Goal: Information Seeking & Learning: Find contact information

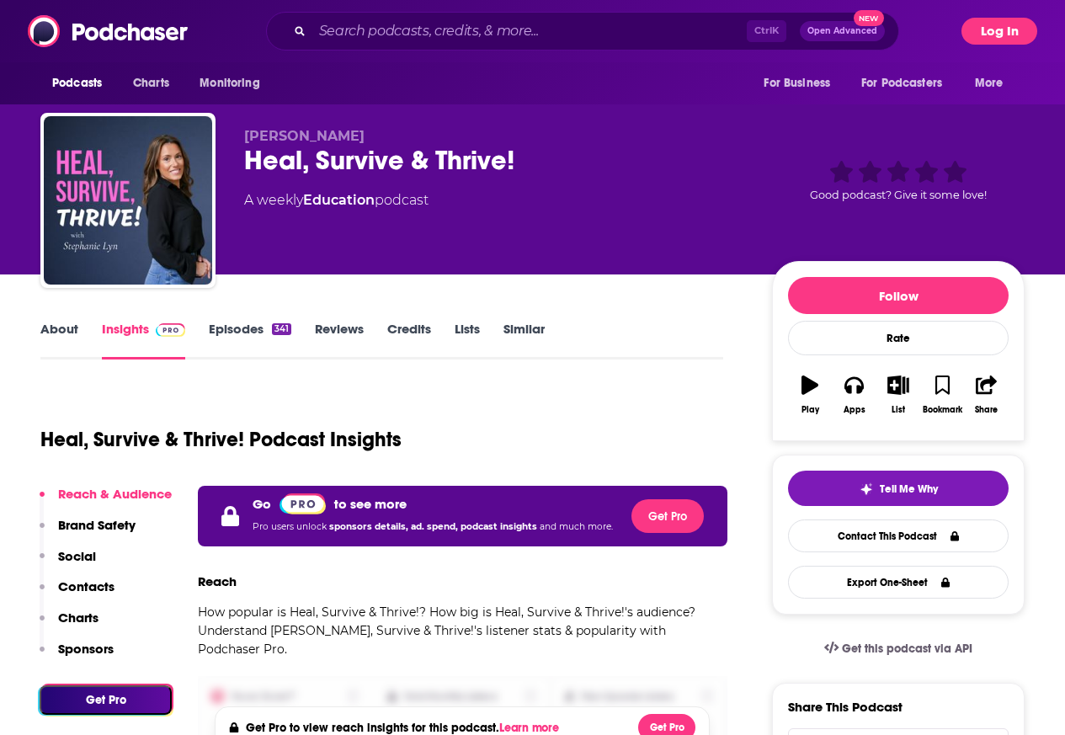
click at [1052, 24] on div "Podcasts Charts Monitoring Ctrl K Open Advanced New For Business For Podcasters…" at bounding box center [532, 31] width 1065 height 62
click at [1031, 29] on button "Log In" at bounding box center [1000, 31] width 76 height 27
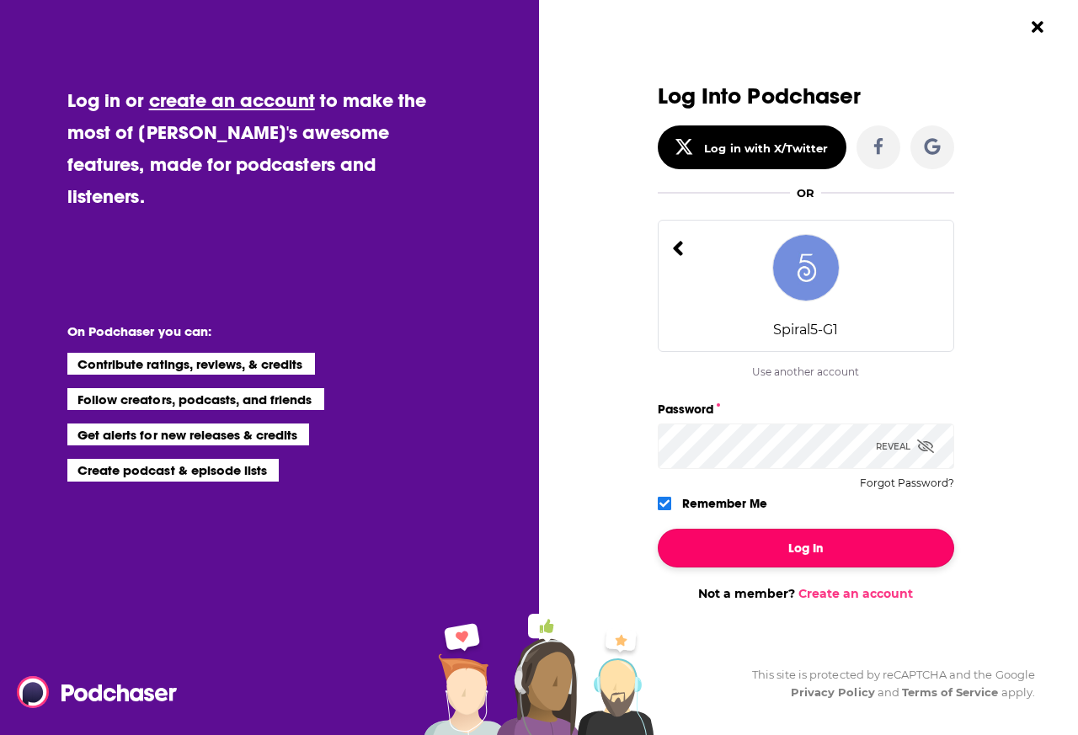
click at [769, 542] on button "Log In" at bounding box center [806, 548] width 296 height 39
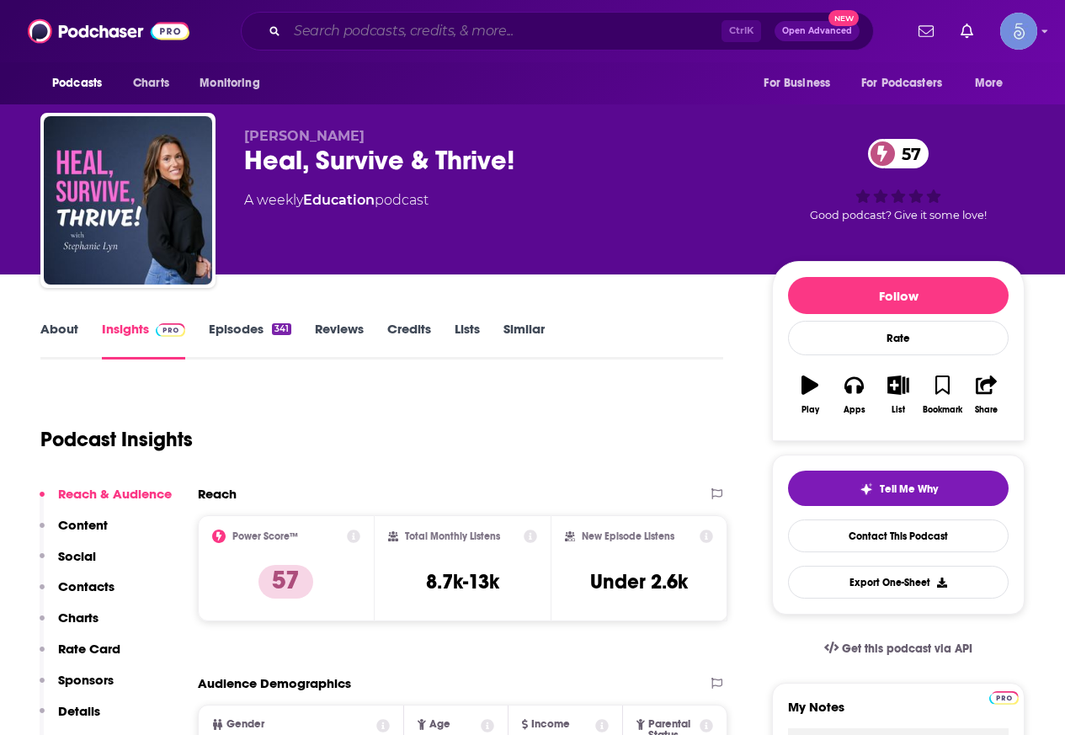
click at [471, 35] on input "Search podcasts, credits, & more..." at bounding box center [504, 31] width 434 height 27
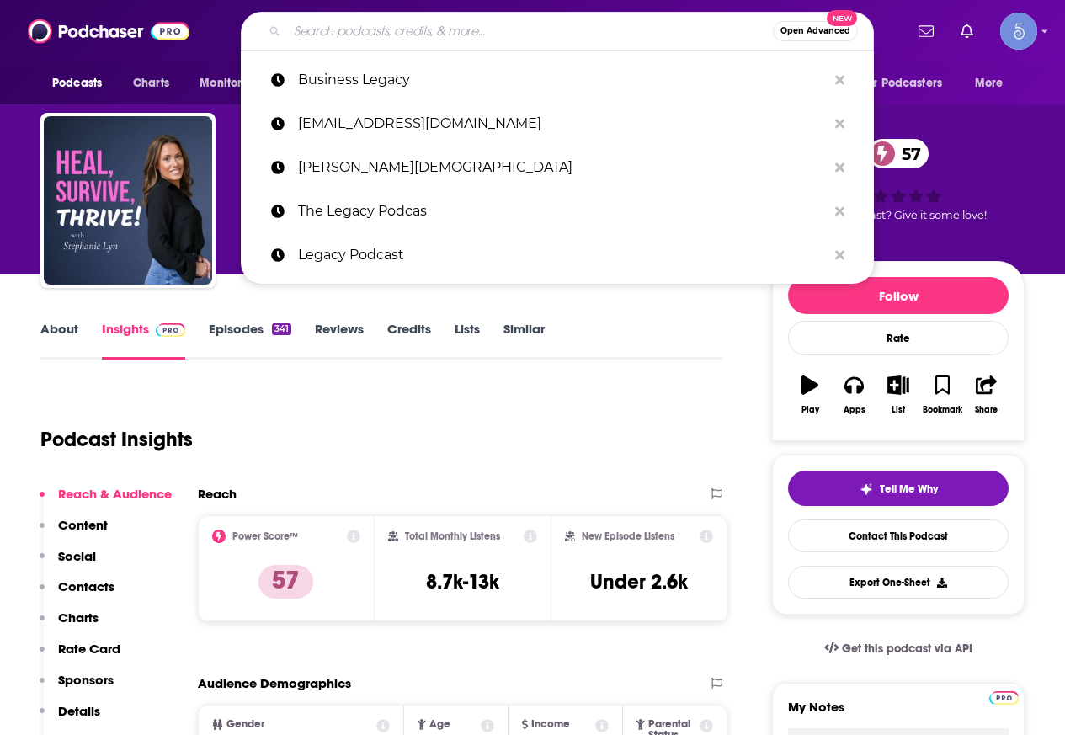
paste input "tmys@richarddugan.com"
type input "tmys@richarddugan.com"
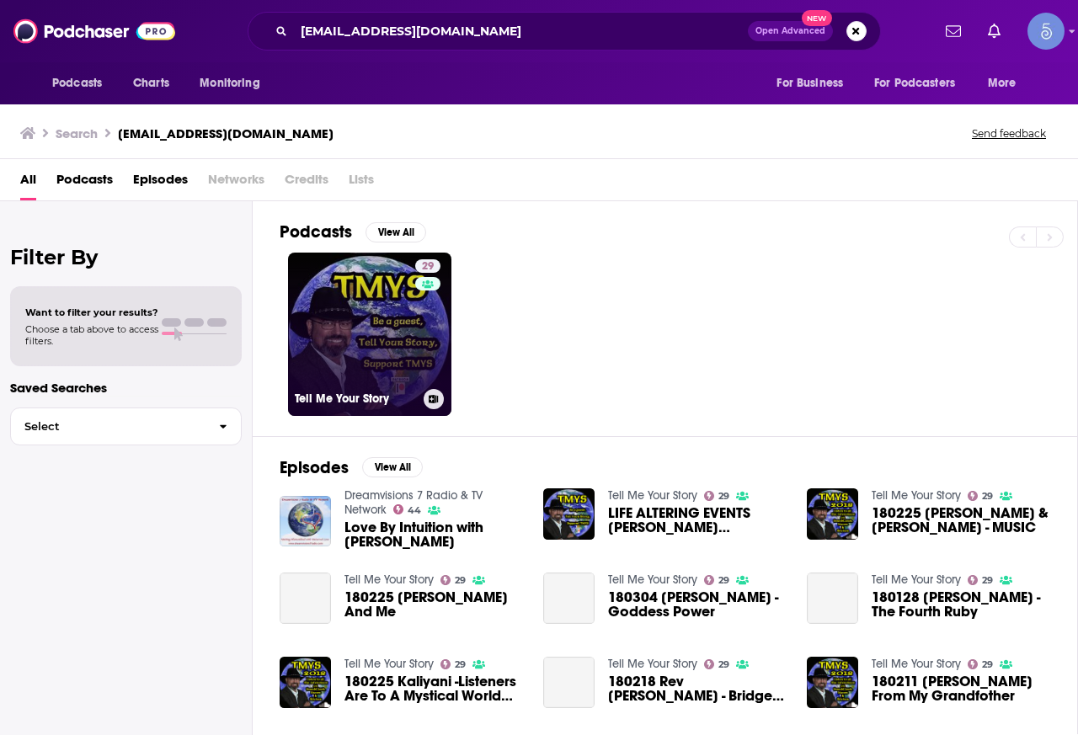
click at [369, 357] on link "29 Tell Me Your Story" at bounding box center [369, 334] width 163 height 163
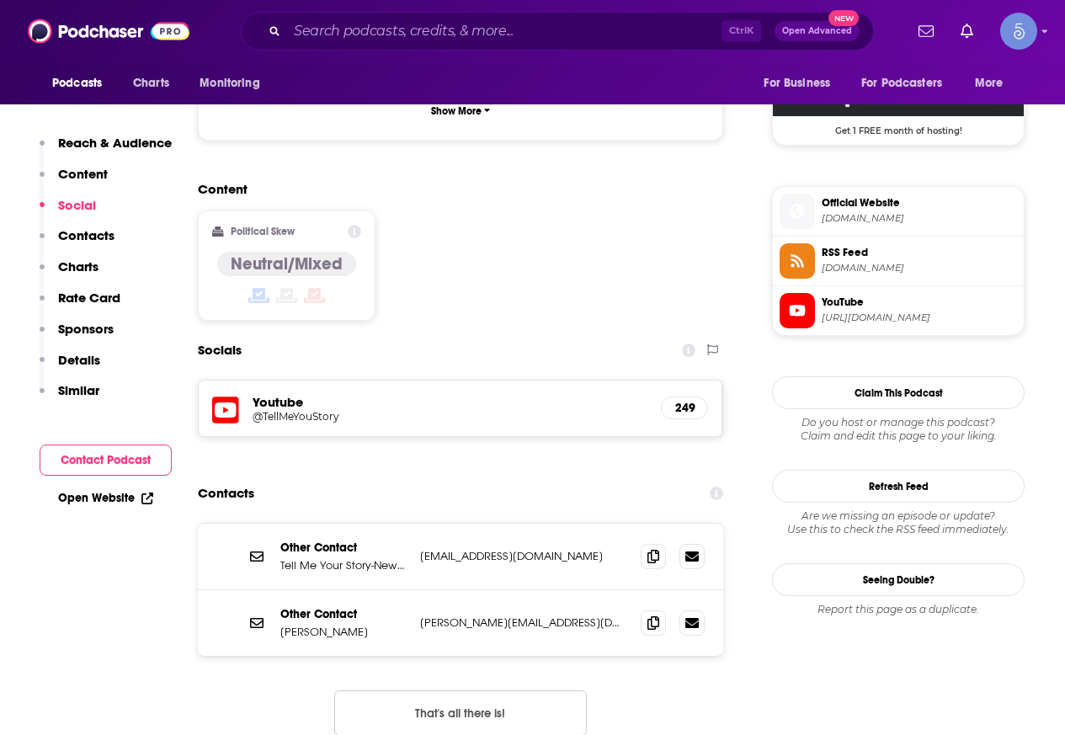
scroll to position [1263, 0]
click at [648, 542] on span at bounding box center [653, 554] width 25 height 25
click at [649, 615] on icon at bounding box center [654, 621] width 12 height 13
click at [341, 40] on input "Search podcasts, credits, & more..." at bounding box center [504, 31] width 434 height 27
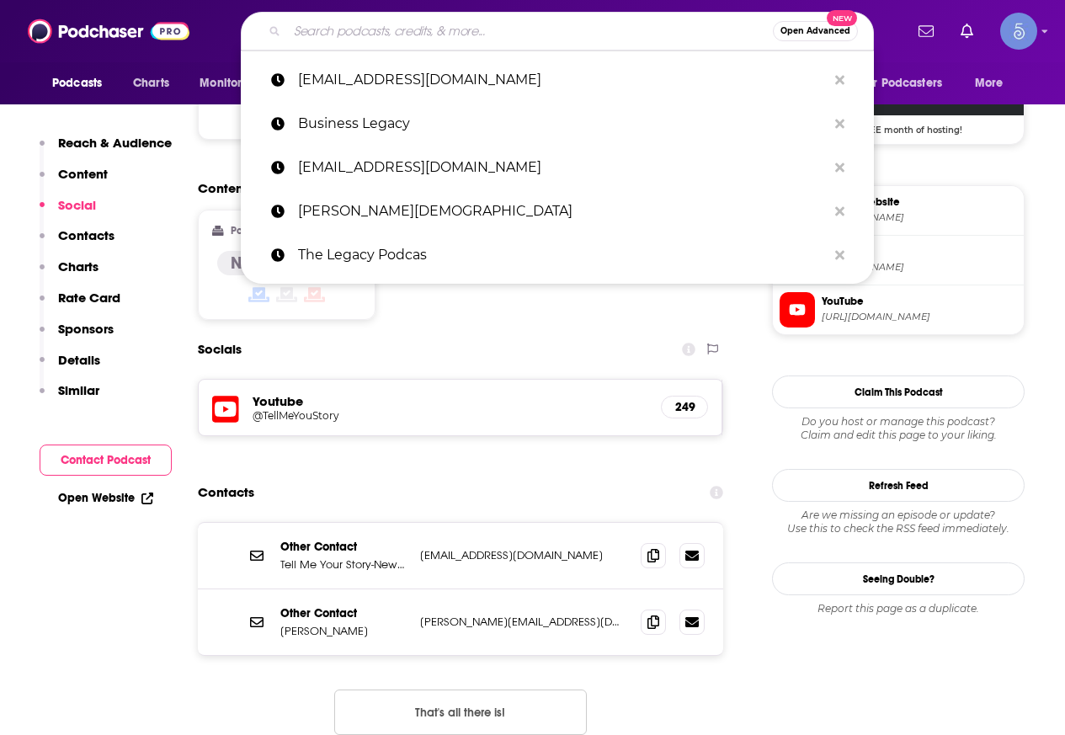
paste input "Ancient Health Podcast"
type input "Ancient Health Podcast"
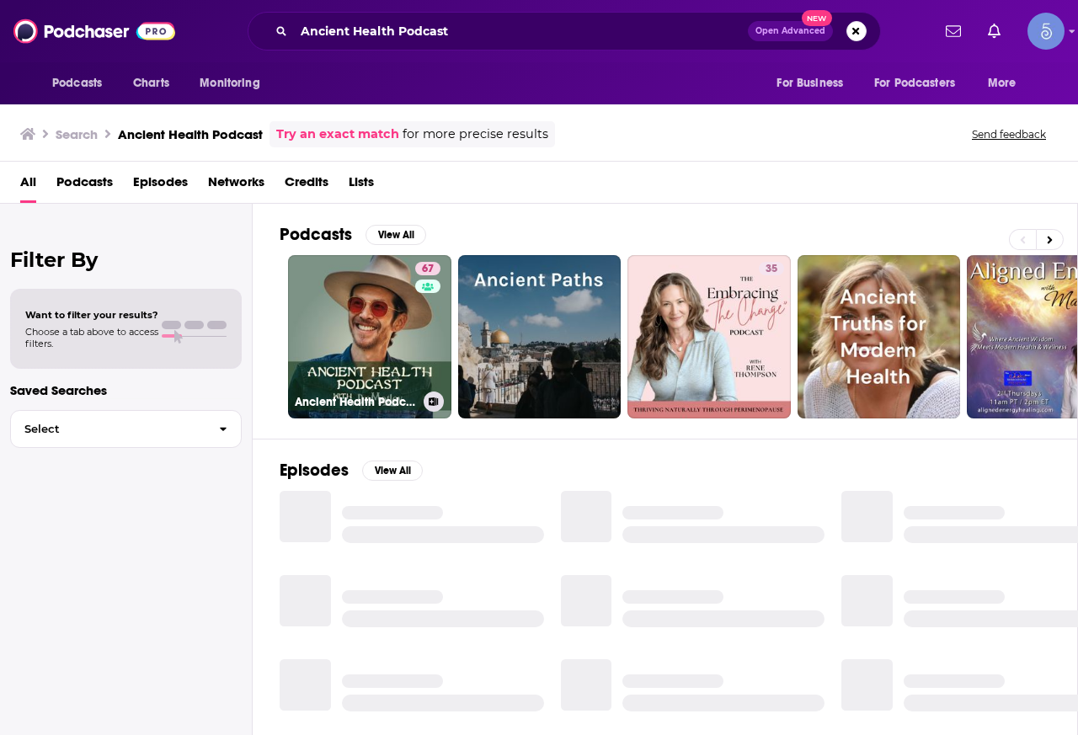
click at [382, 302] on link "67 Ancient Health Podcast" at bounding box center [369, 336] width 163 height 163
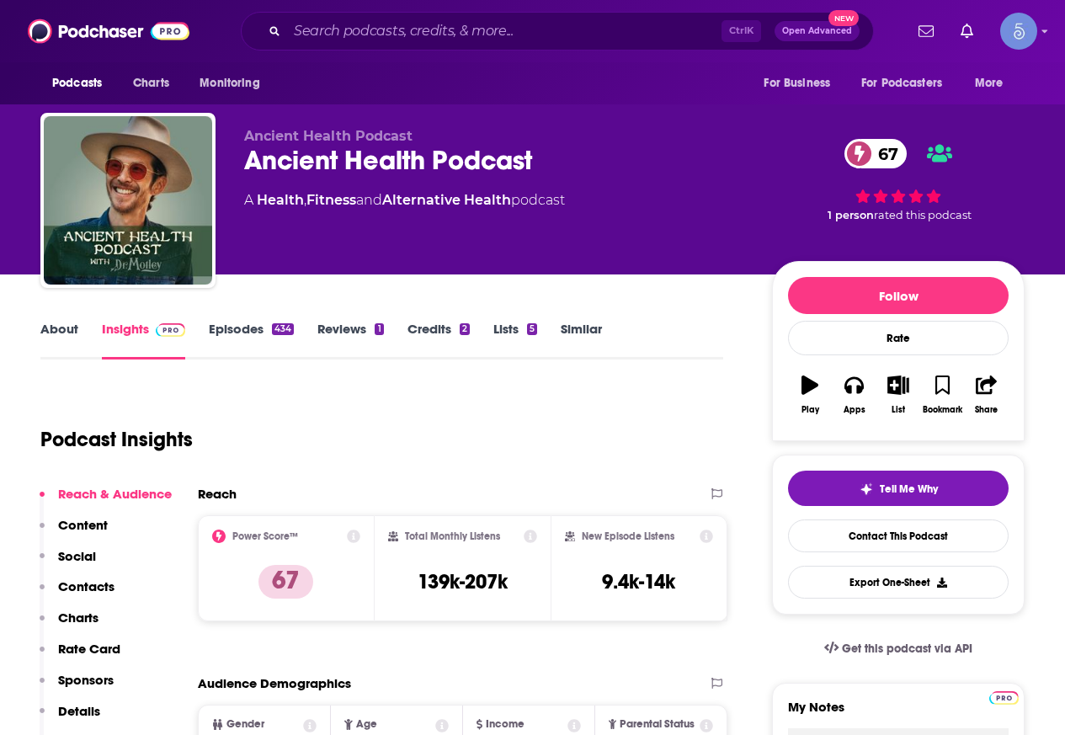
click at [72, 331] on link "About" at bounding box center [59, 340] width 38 height 39
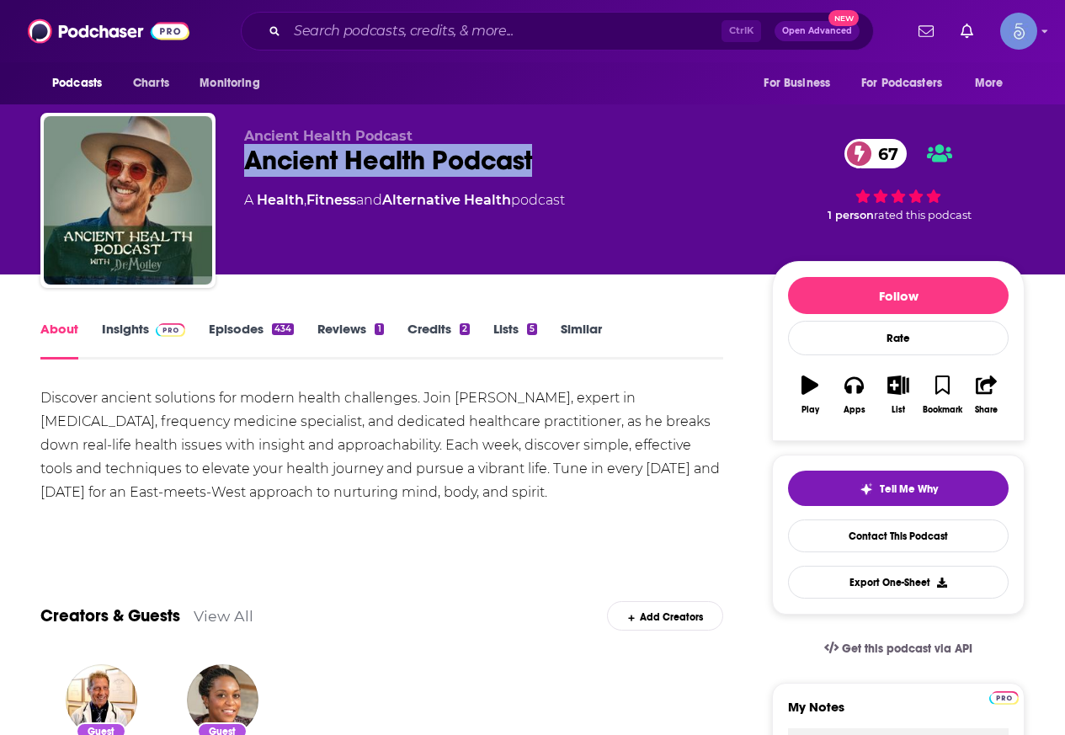
drag, startPoint x: 557, startPoint y: 155, endPoint x: 236, endPoint y: 167, distance: 321.0
click at [236, 167] on div "Ancient Health Podcast Ancient Health Podcast 67 A Health , Fitness and Alterna…" at bounding box center [532, 204] width 984 height 182
copy h1 "Ancient Health Podcast"
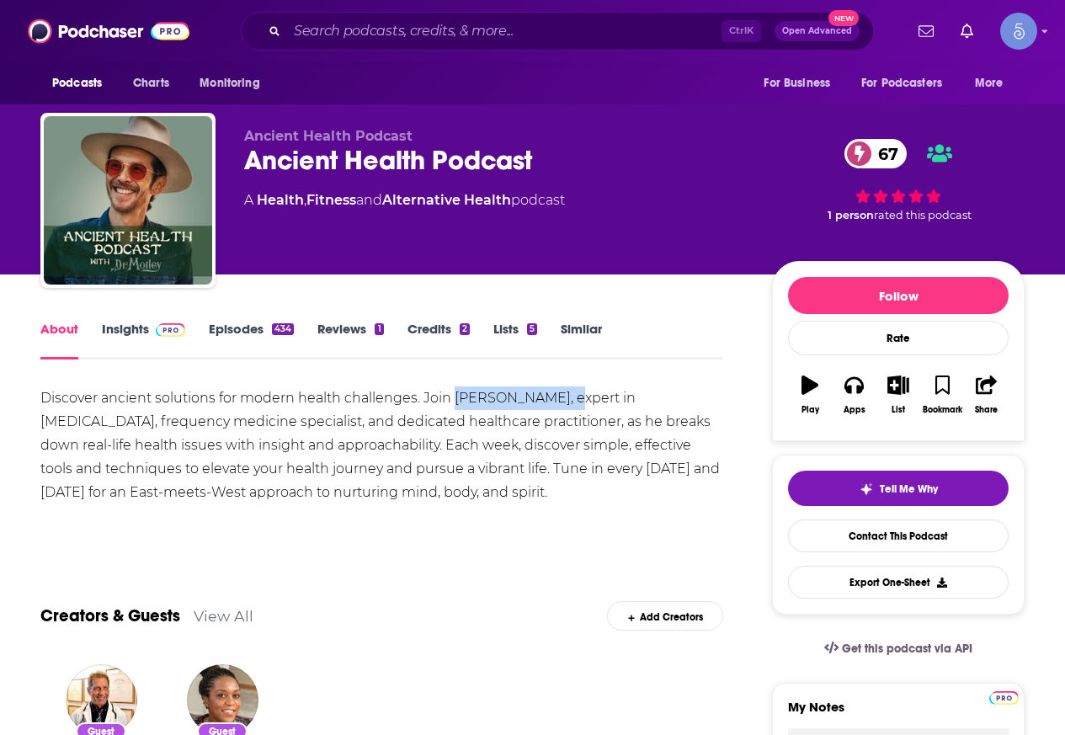
drag, startPoint x: 455, startPoint y: 394, endPoint x: 555, endPoint y: 395, distance: 100.2
click at [555, 395] on div "Discover ancient solutions for modern health challenges. Join Dr. Chris Motley,…" at bounding box center [381, 445] width 683 height 118
copy div "Dr. Chris Motley"
click at [156, 335] on img at bounding box center [170, 329] width 29 height 13
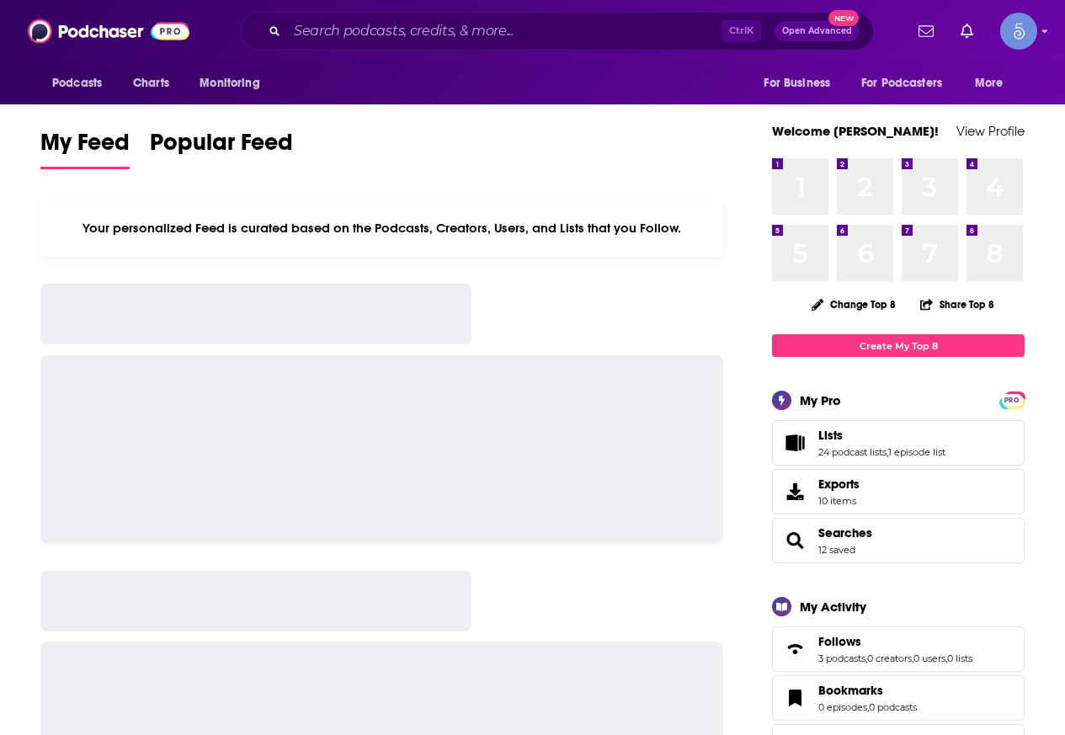
click at [496, 46] on div "Ctrl K Open Advanced New" at bounding box center [557, 31] width 633 height 39
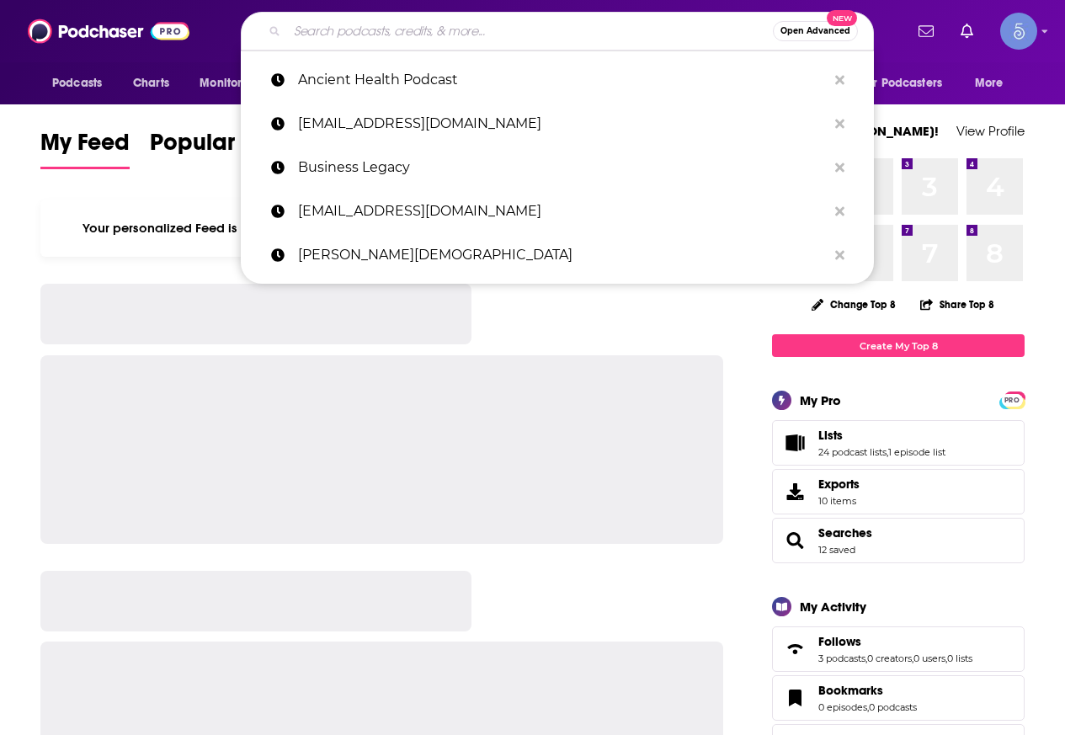
click at [497, 35] on input "Search podcasts, credits, & more..." at bounding box center [530, 31] width 486 height 27
paste input "Know Thyself"
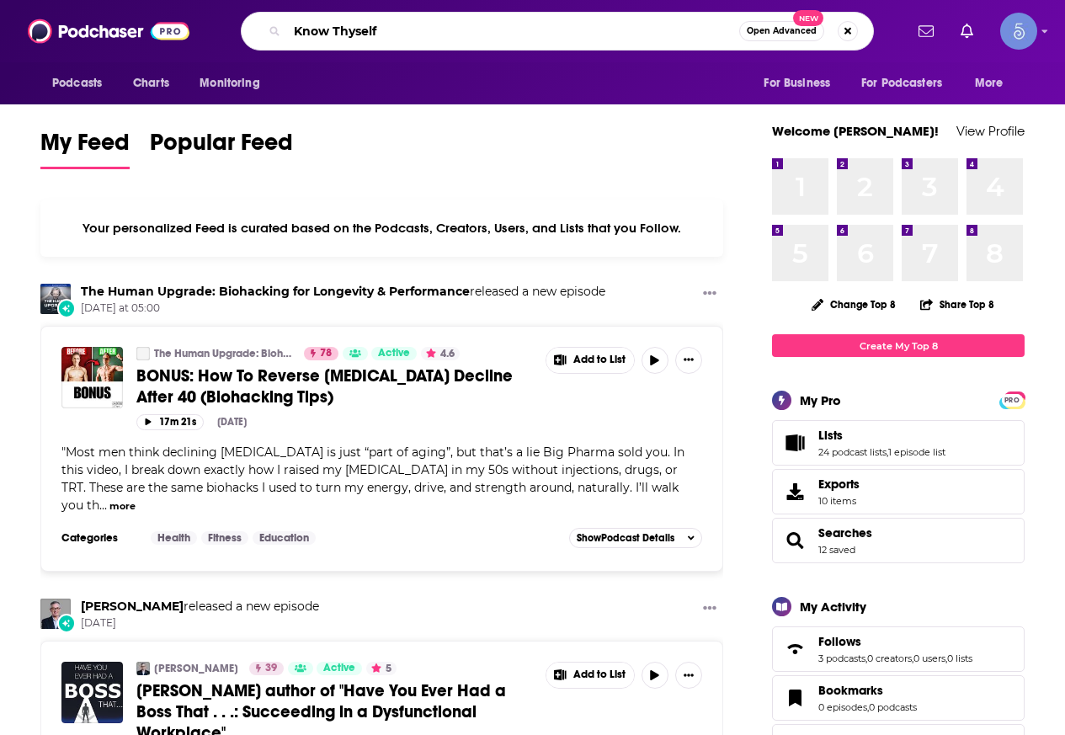
type input "Know Thyself"
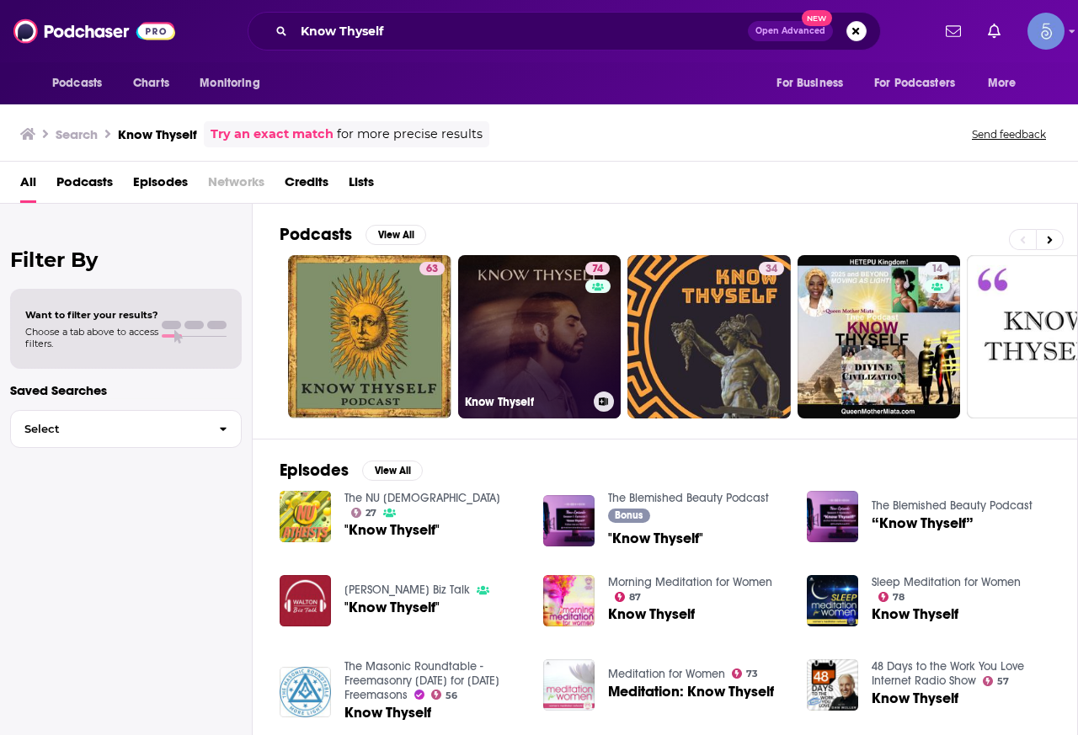
click at [539, 341] on link "74 Know Thyself" at bounding box center [539, 336] width 163 height 163
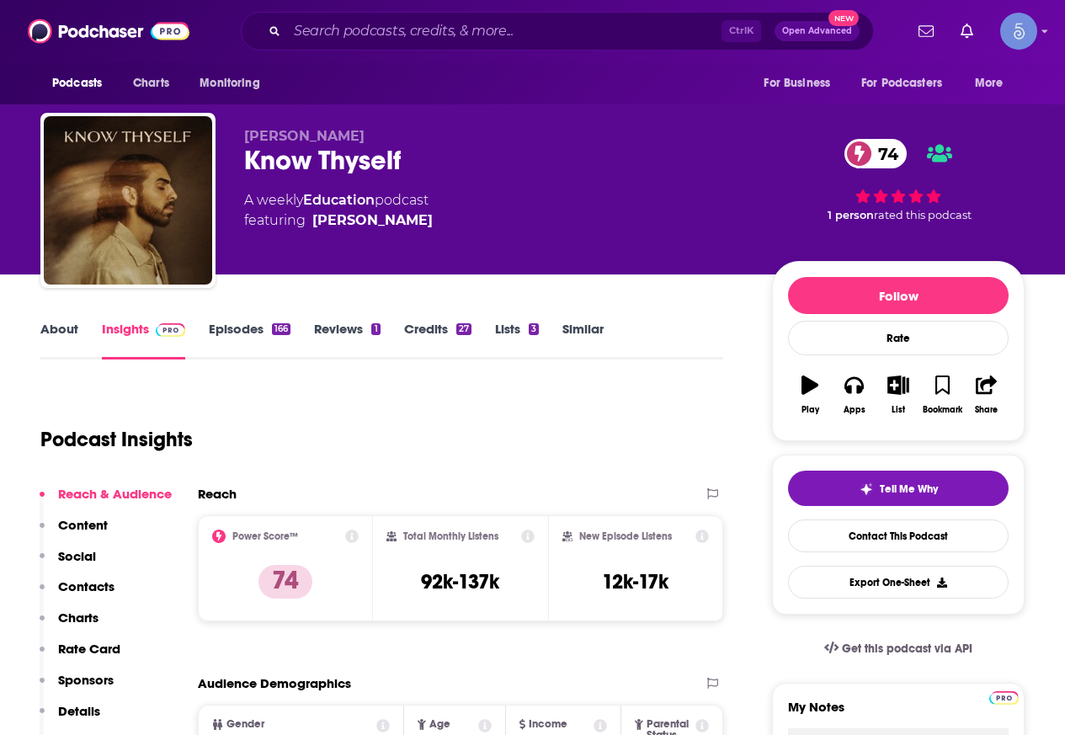
click at [67, 333] on link "About" at bounding box center [59, 340] width 38 height 39
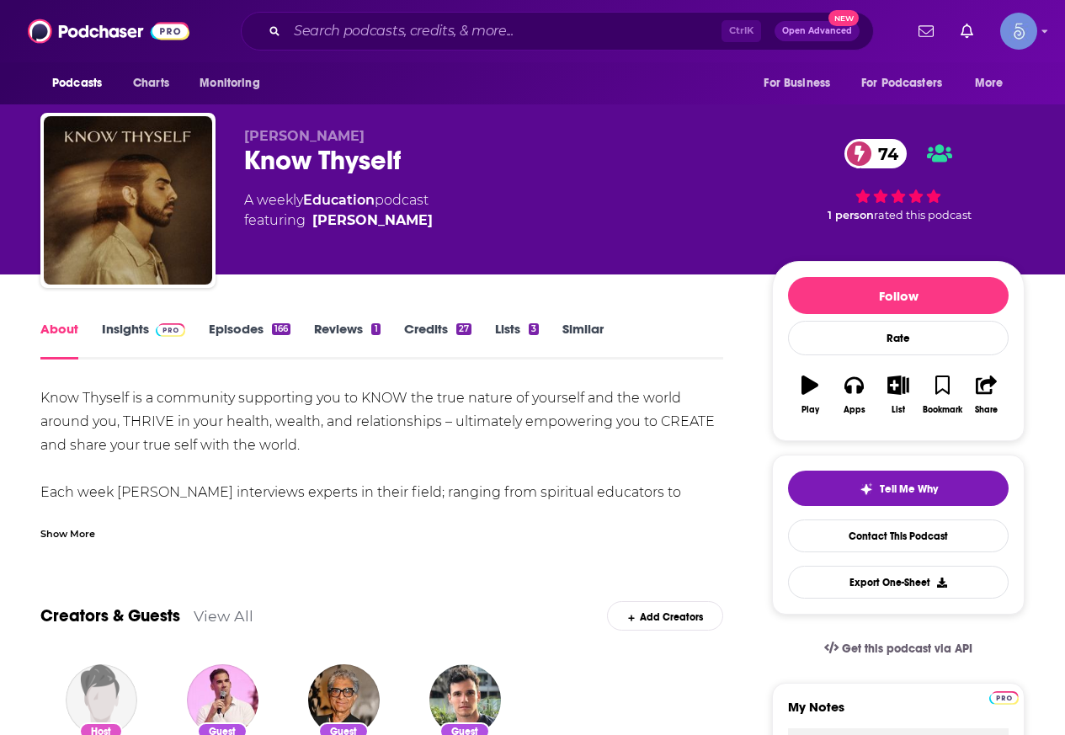
click at [71, 536] on div "Show More" at bounding box center [67, 533] width 55 height 16
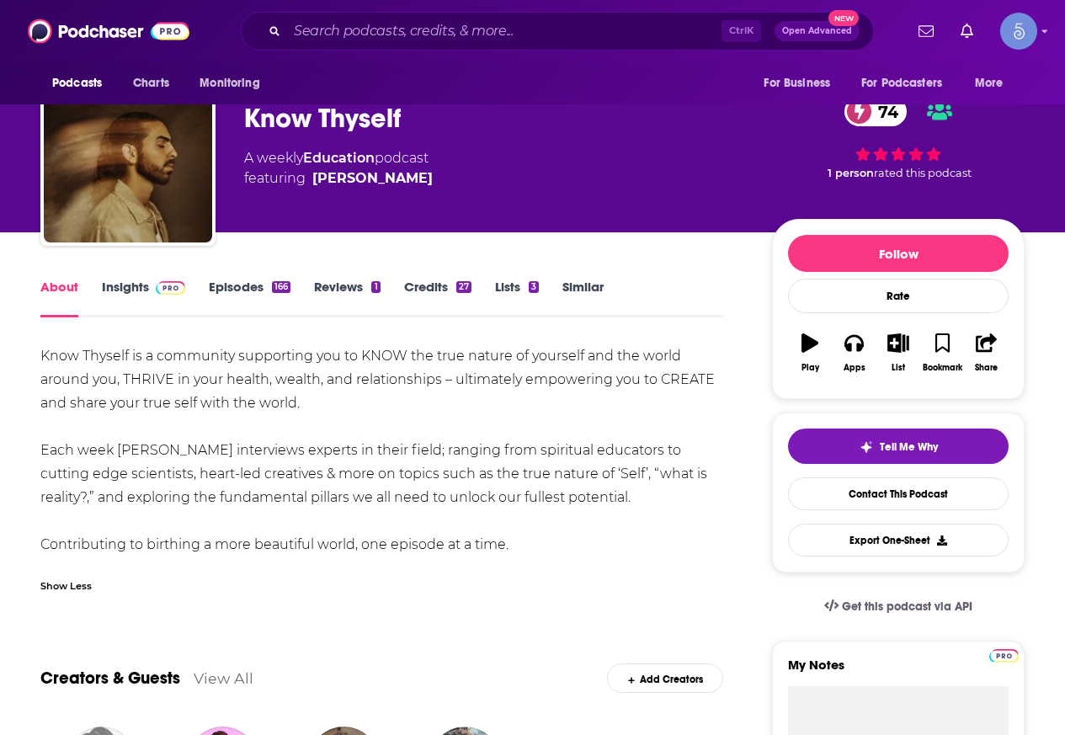
scroll to position [84, 0]
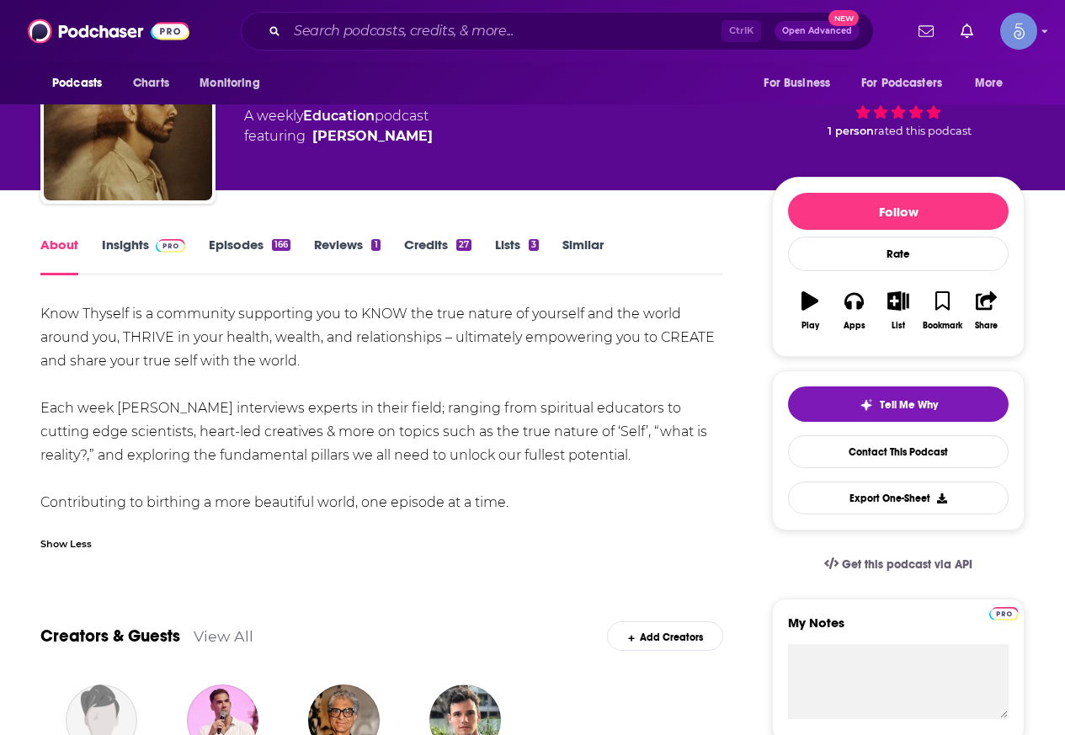
click at [144, 252] on link "Insights" at bounding box center [143, 256] width 83 height 39
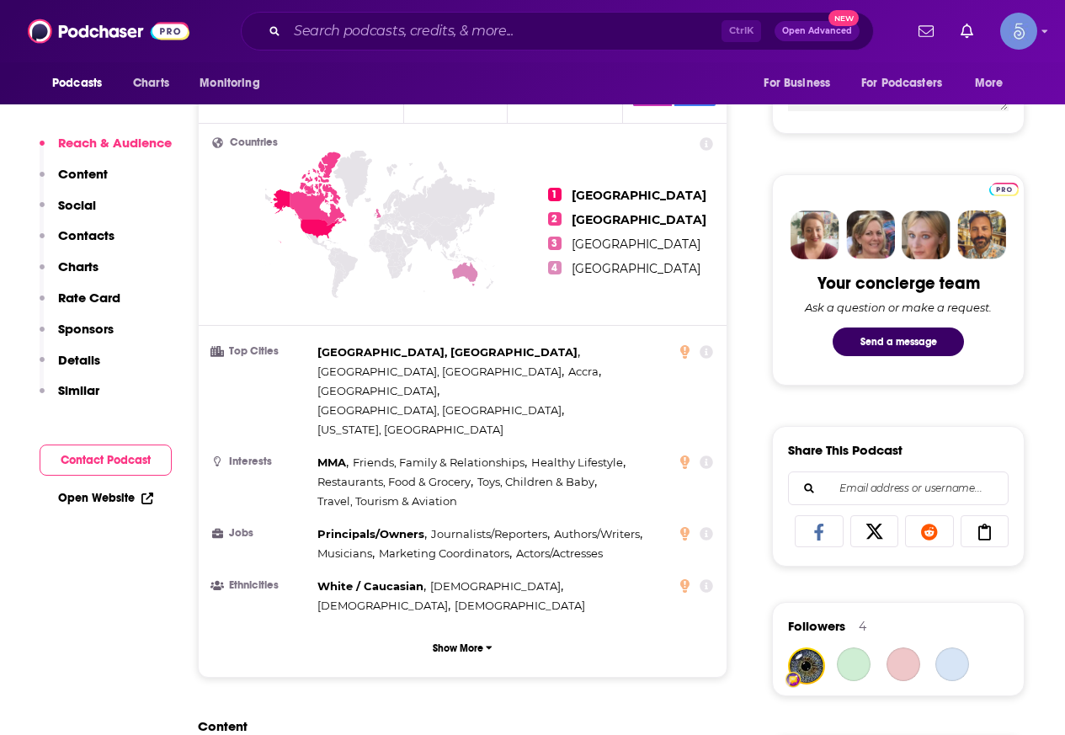
scroll to position [1095, 0]
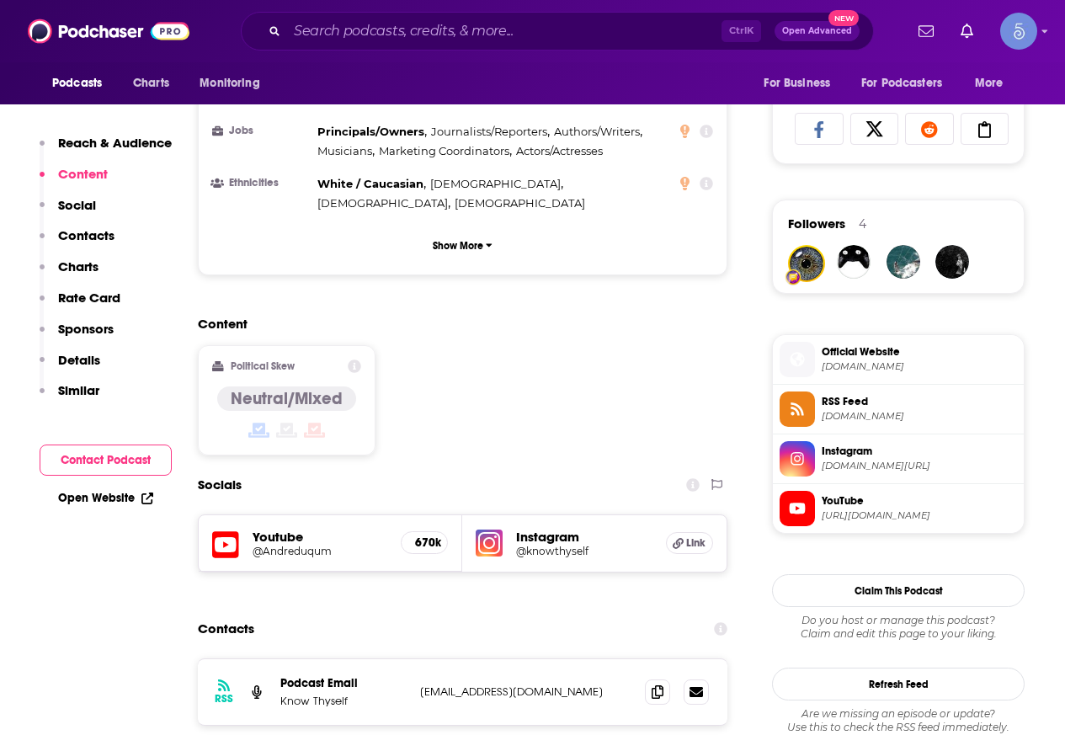
click at [370, 316] on div "Content Political Skew Neutral/Mixed" at bounding box center [463, 392] width 530 height 153
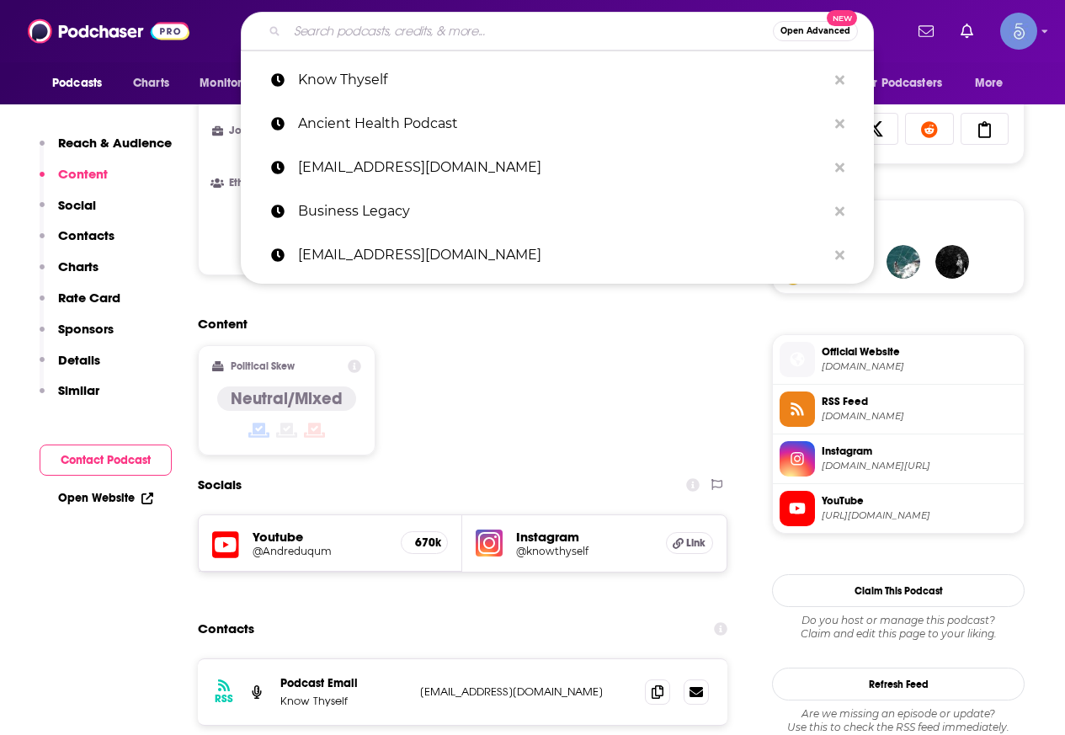
click at [490, 23] on input "Search podcasts, credits, & more..." at bounding box center [530, 31] width 486 height 27
paste input "The [PERSON_NAME] Show"
type input "The [PERSON_NAME] Show"
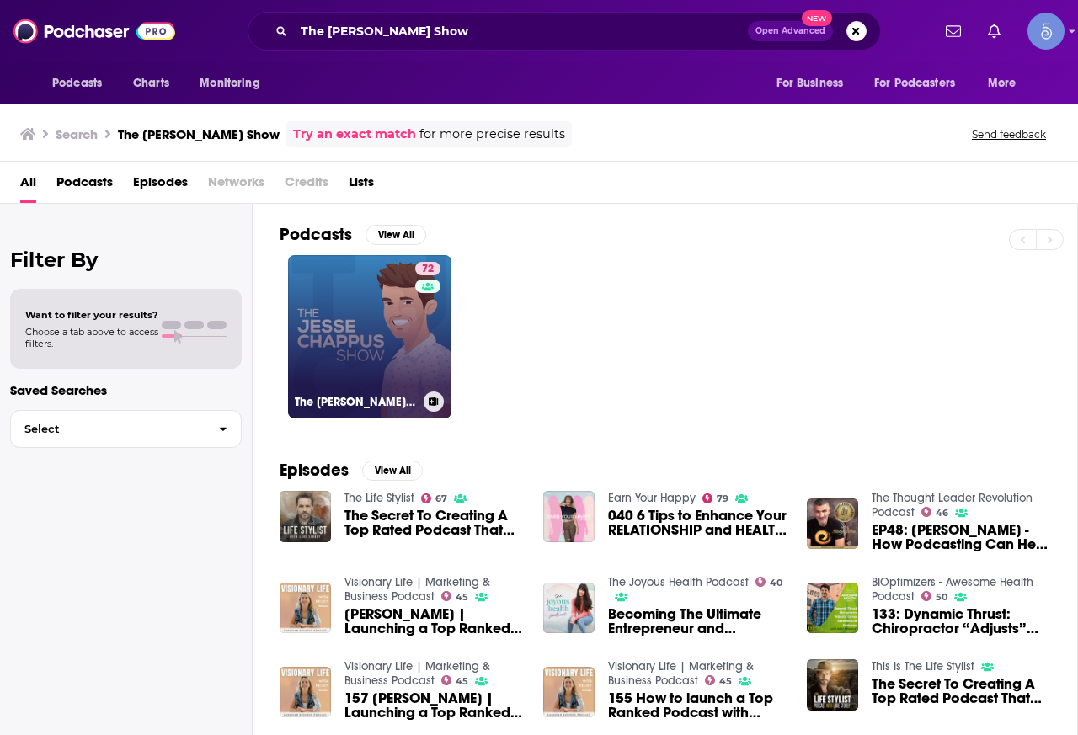
click at [381, 338] on link "72 The Jesse Chappus Show" at bounding box center [369, 336] width 163 height 163
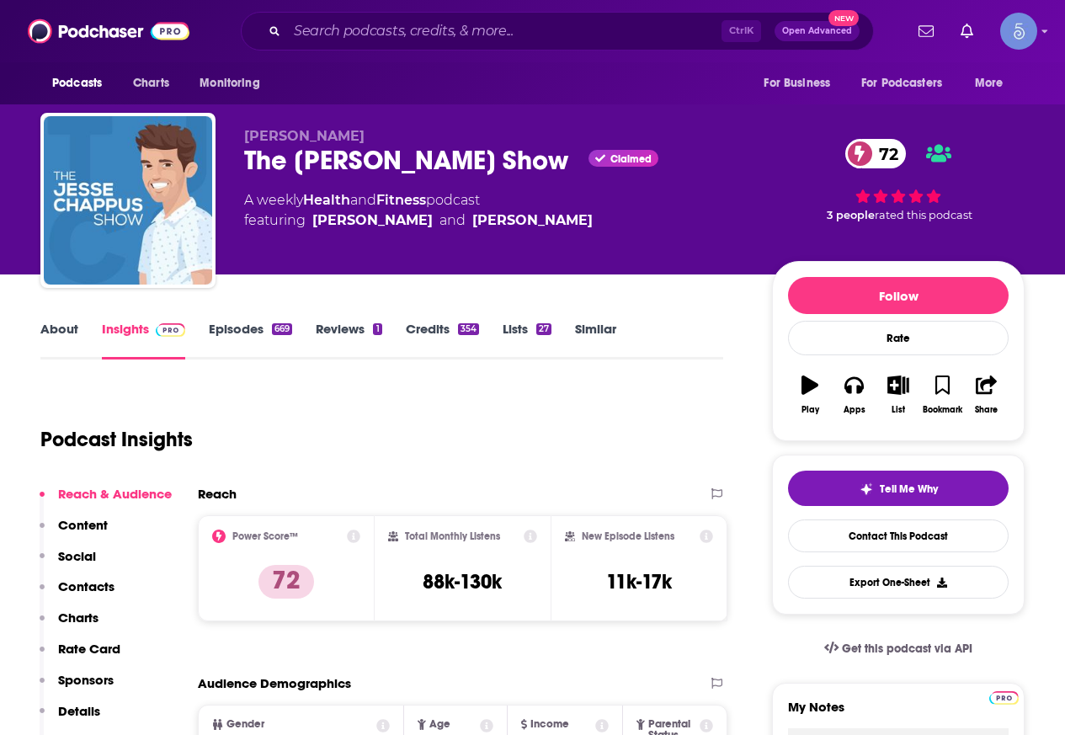
click at [75, 330] on link "About" at bounding box center [59, 340] width 38 height 39
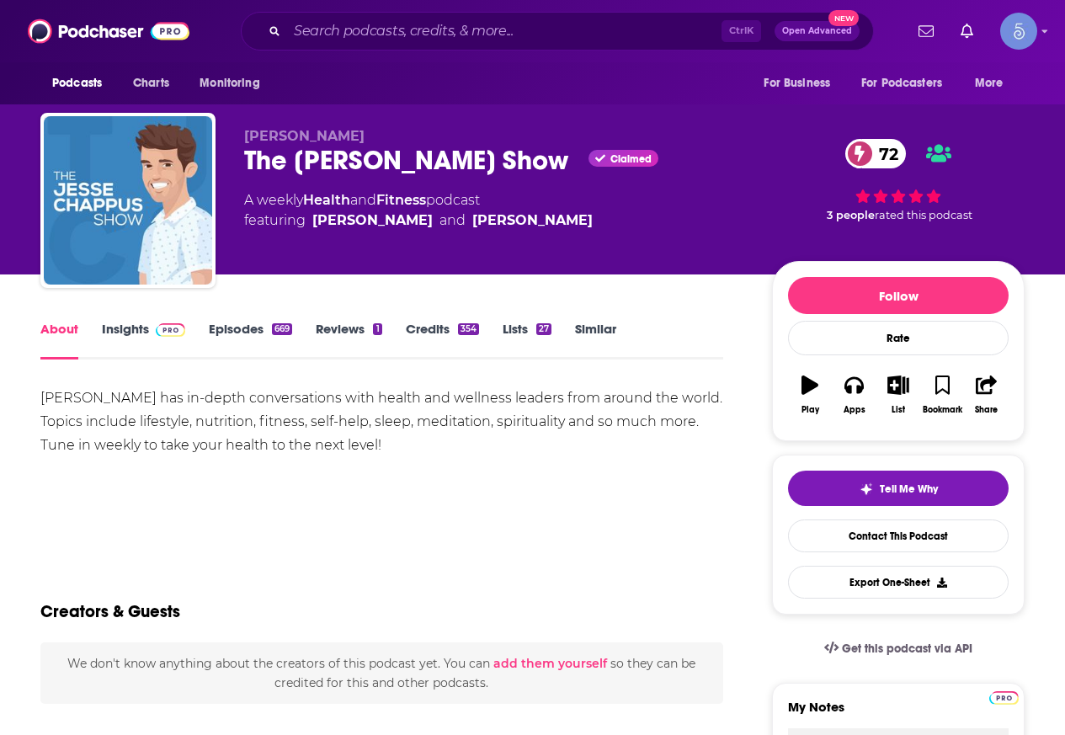
click at [133, 344] on link "Insights" at bounding box center [143, 340] width 83 height 39
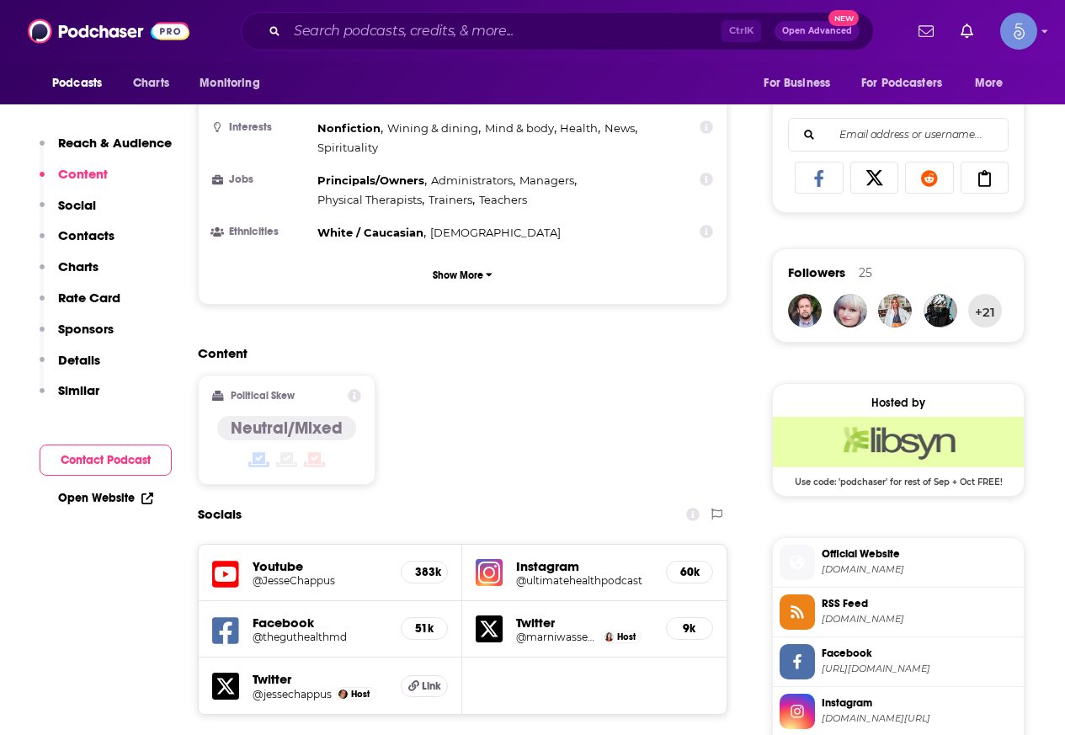
scroll to position [1095, 0]
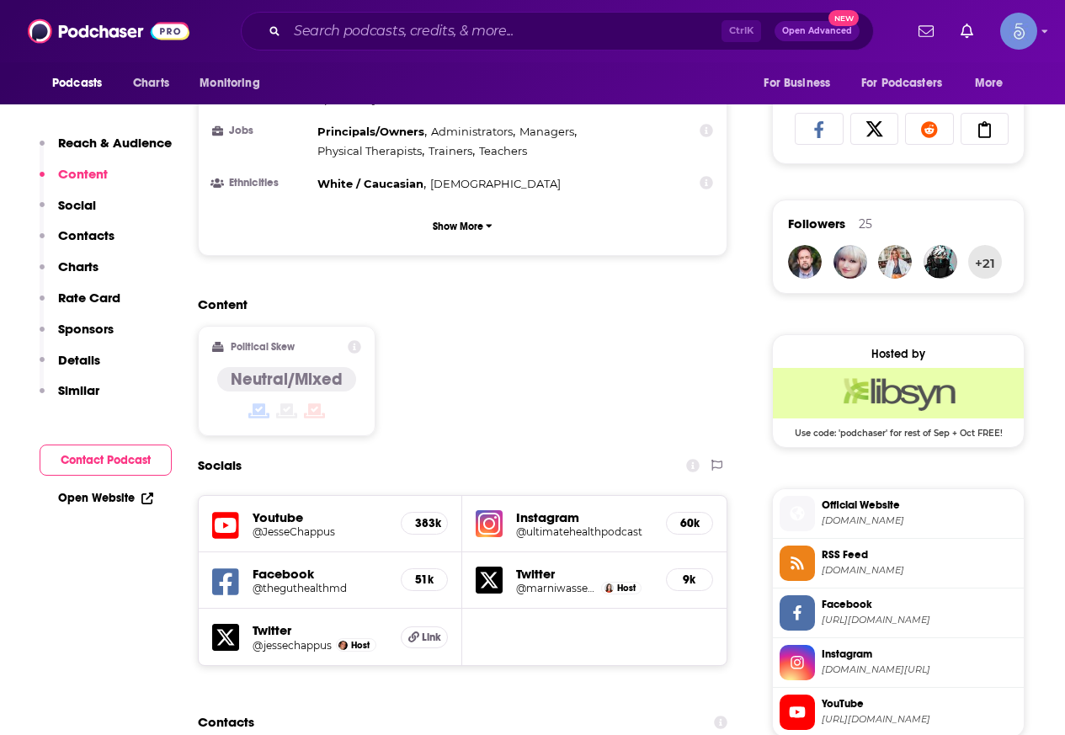
drag, startPoint x: 289, startPoint y: 451, endPoint x: 408, endPoint y: 360, distance: 150.7
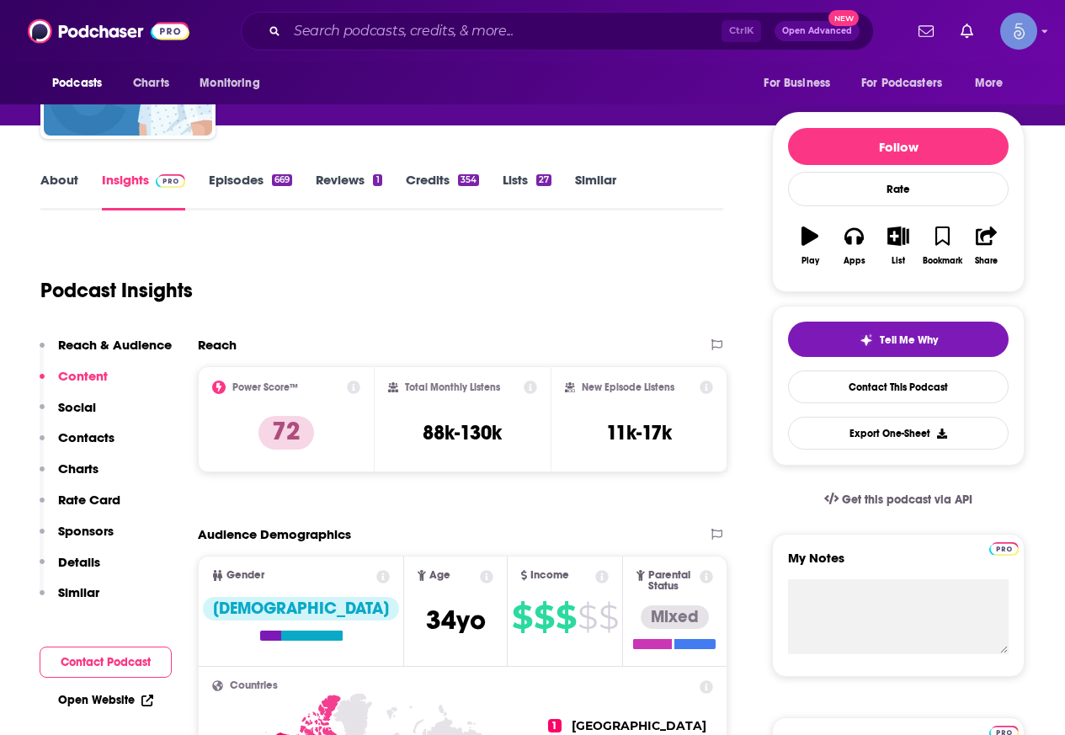
scroll to position [0, 0]
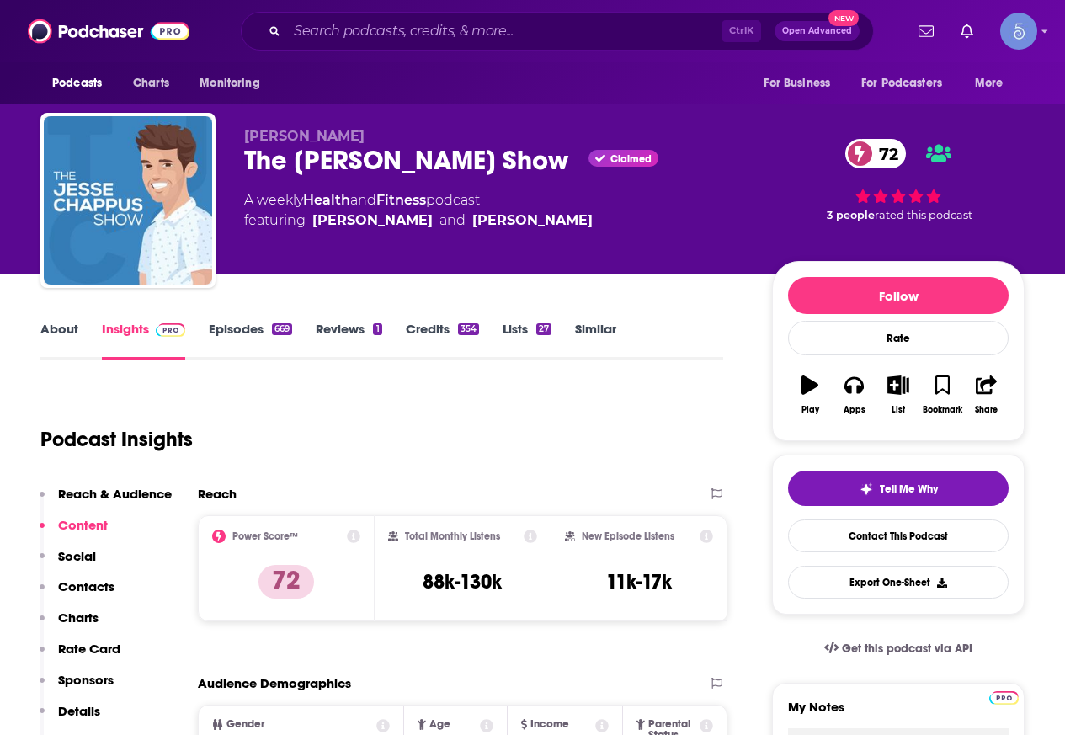
click at [66, 340] on link "About" at bounding box center [59, 340] width 38 height 39
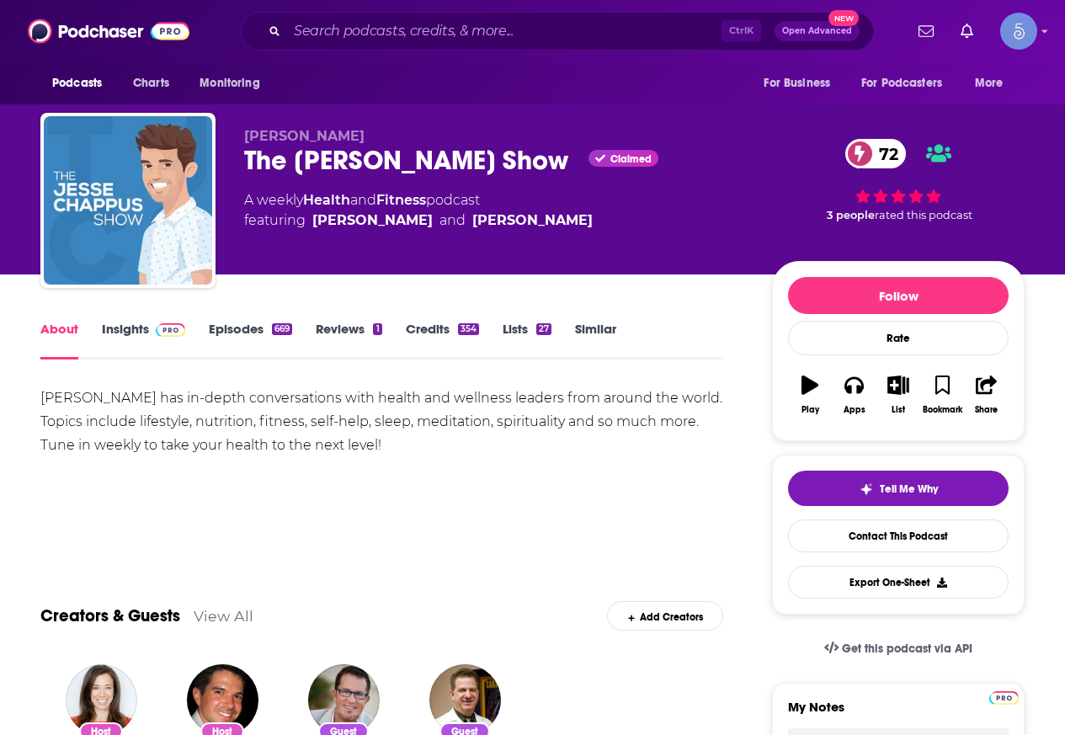
click at [148, 320] on div "About Insights Episodes 669 Reviews 1 Credits 354 Lists 27 Similar" at bounding box center [381, 338] width 683 height 41
click at [147, 321] on link "Insights" at bounding box center [143, 340] width 83 height 39
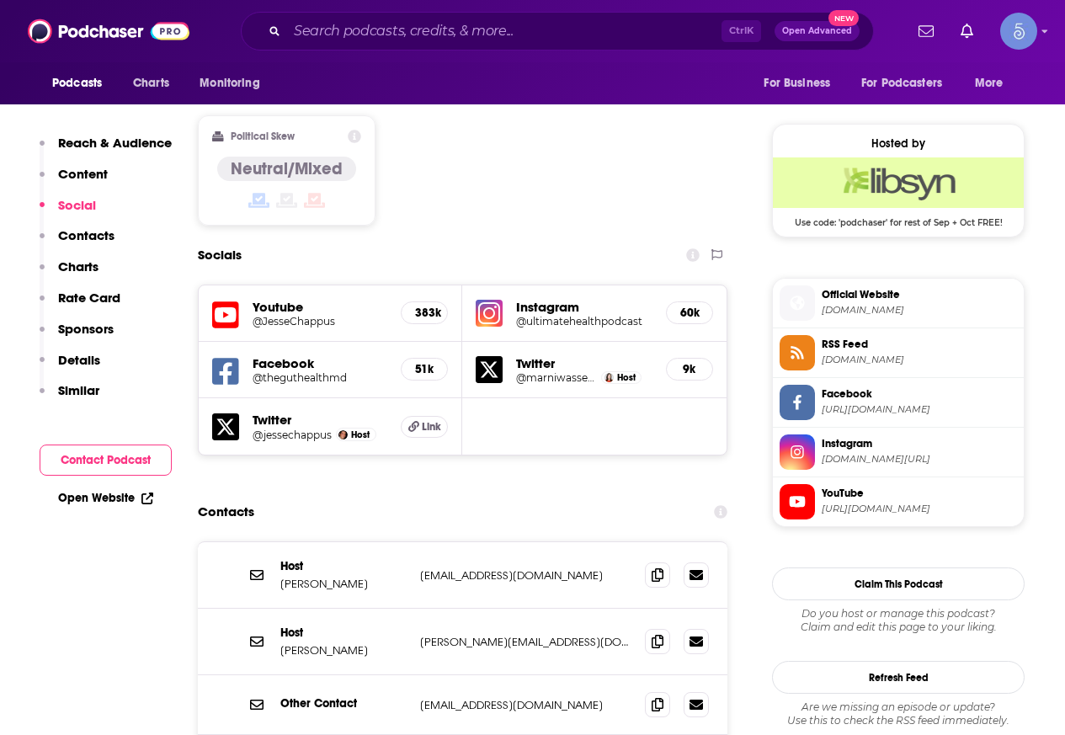
scroll to position [1347, 0]
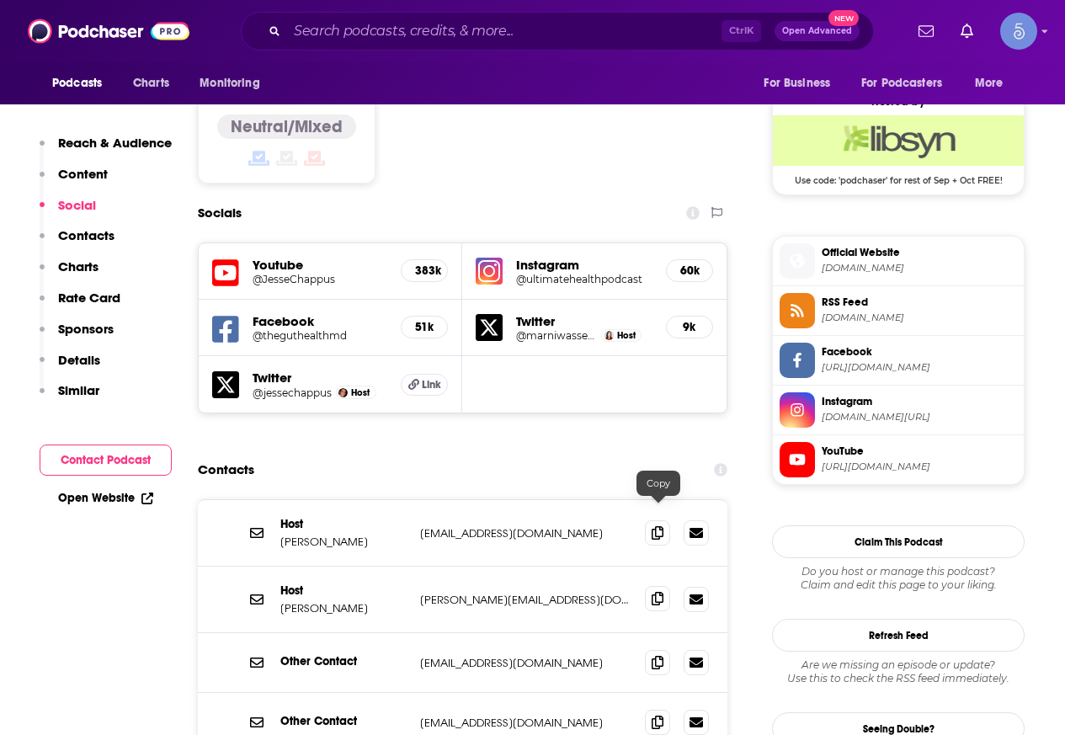
click at [651, 586] on span at bounding box center [657, 598] width 25 height 25
click at [661, 525] on icon at bounding box center [658, 531] width 12 height 13
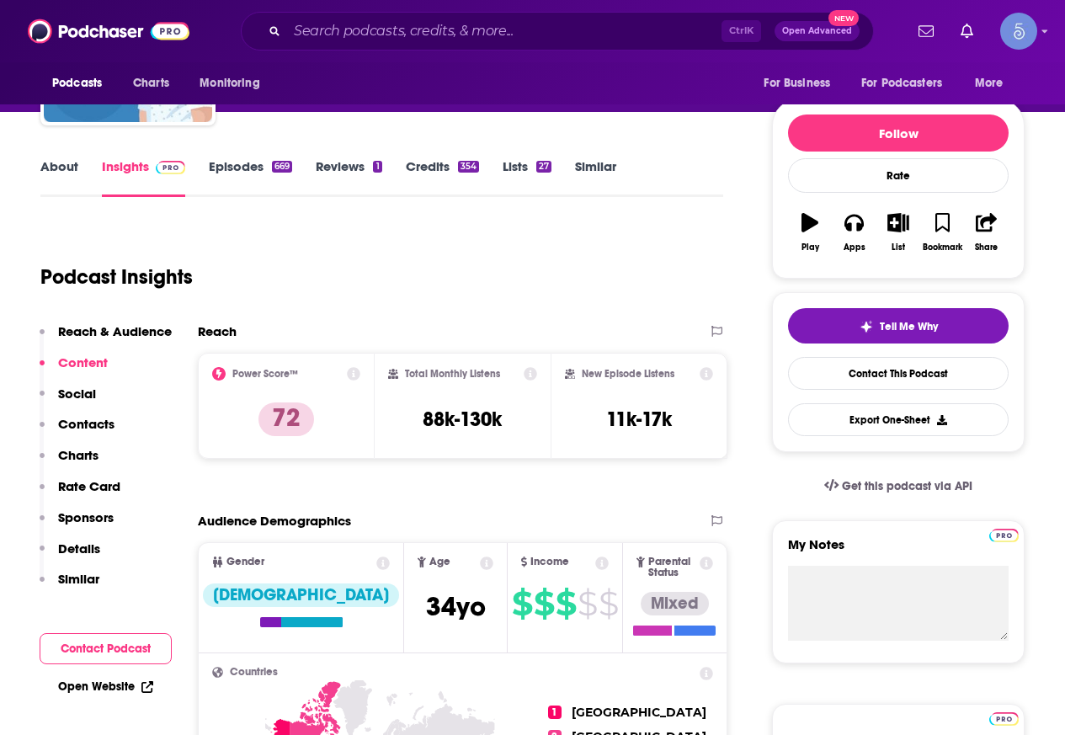
scroll to position [0, 0]
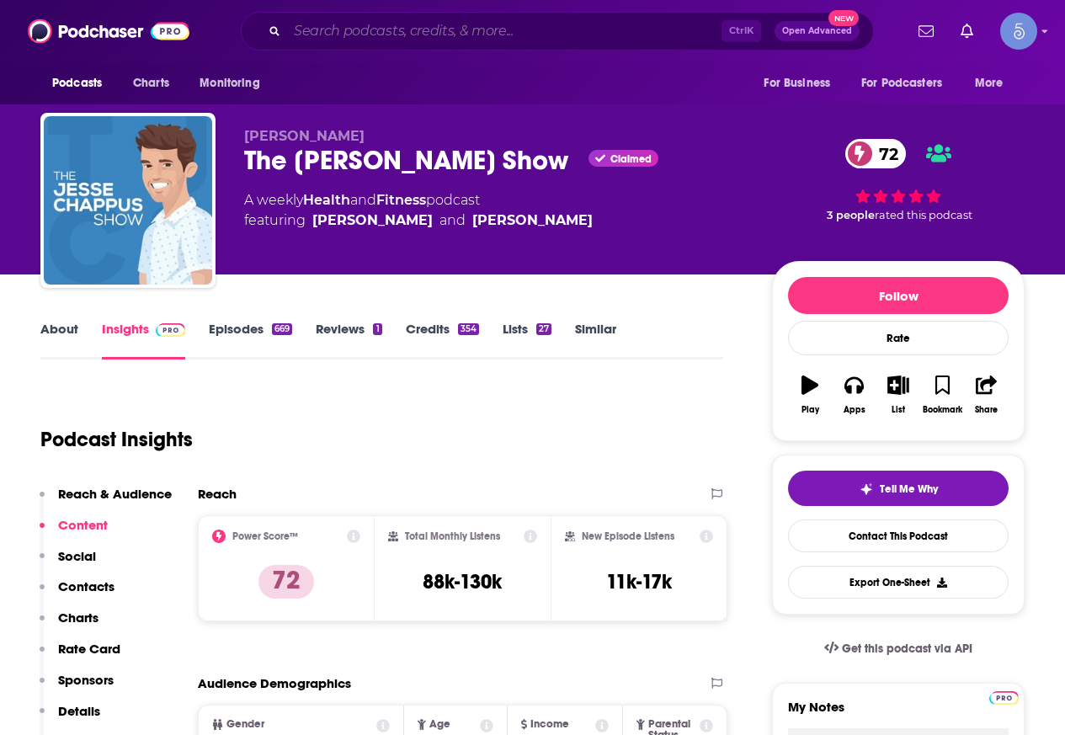
click at [474, 35] on input "Search podcasts, credits, & more..." at bounding box center [504, 31] width 434 height 27
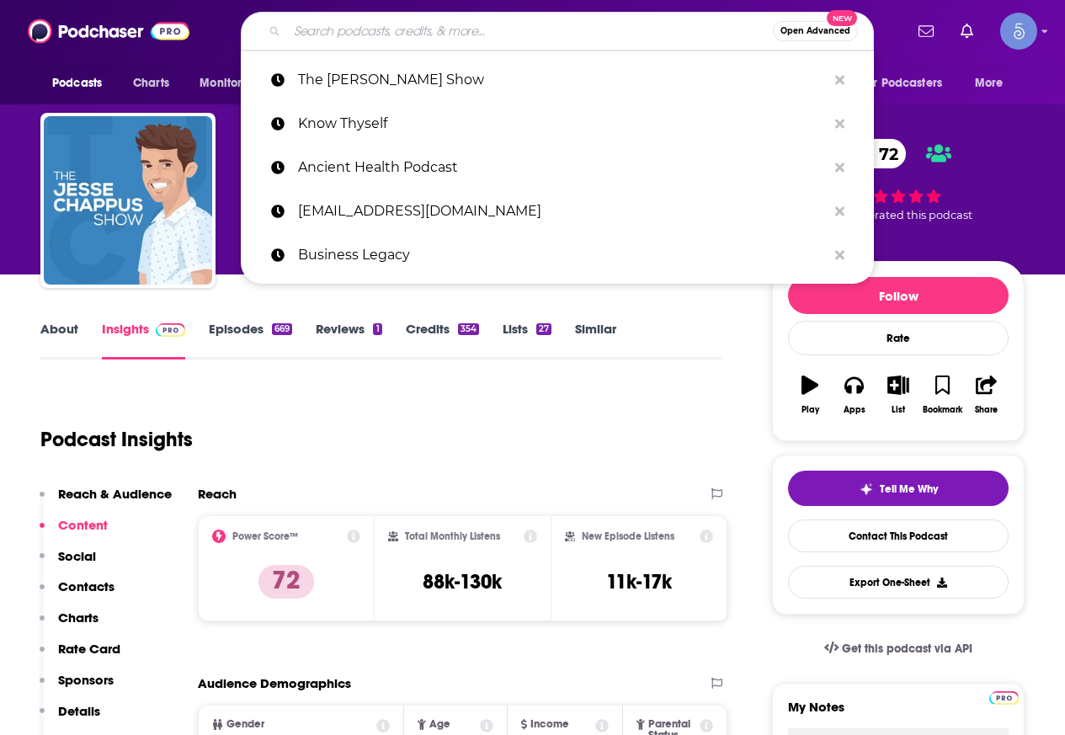
paste input "Heal Your Heartbreak"
type input "Heal Your Heartbreak"
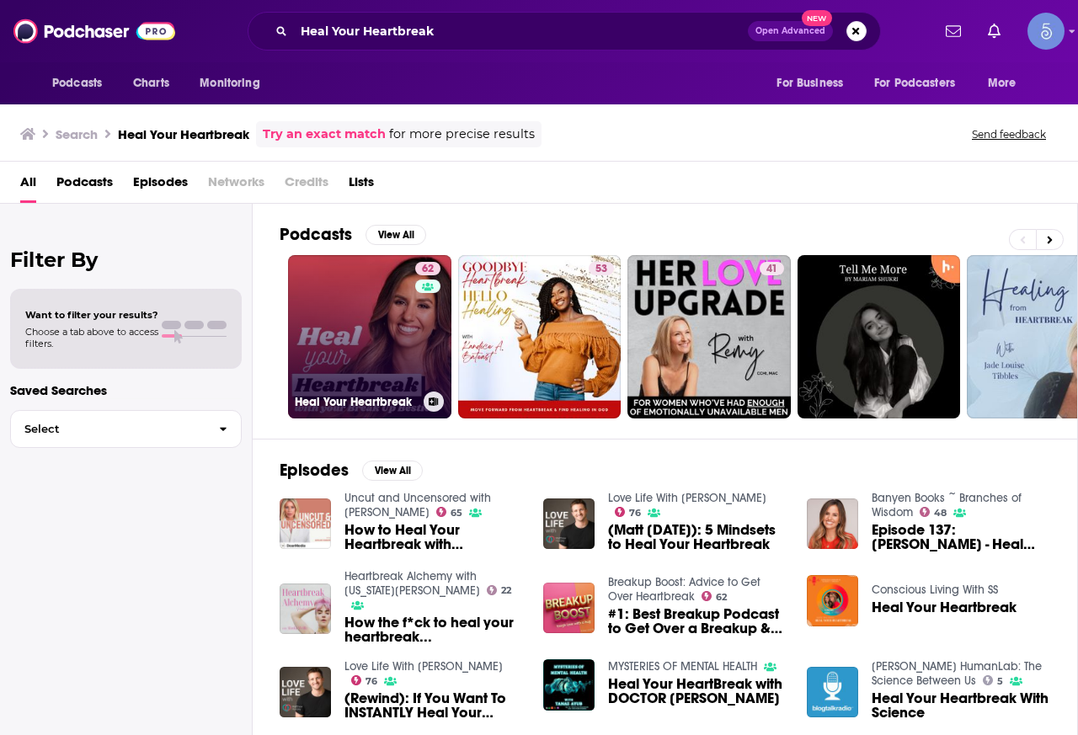
click at [389, 346] on link "62 Heal Your Heartbreak" at bounding box center [369, 336] width 163 height 163
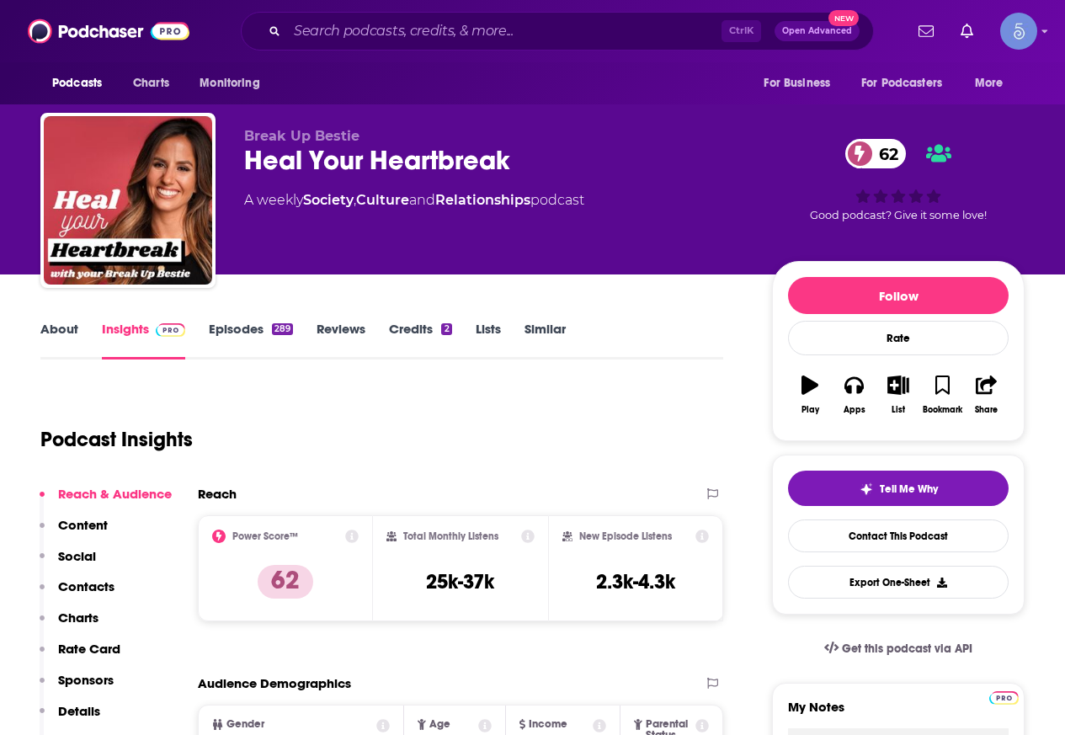
click at [55, 325] on link "About" at bounding box center [59, 340] width 38 height 39
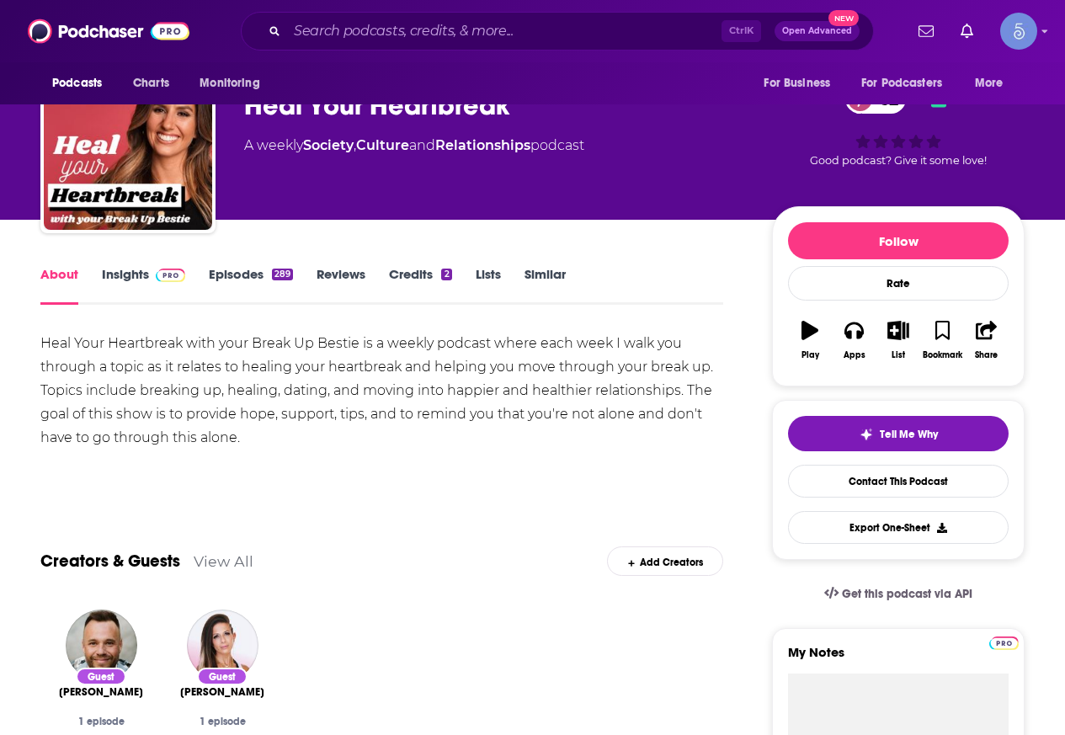
scroll to position [84, 0]
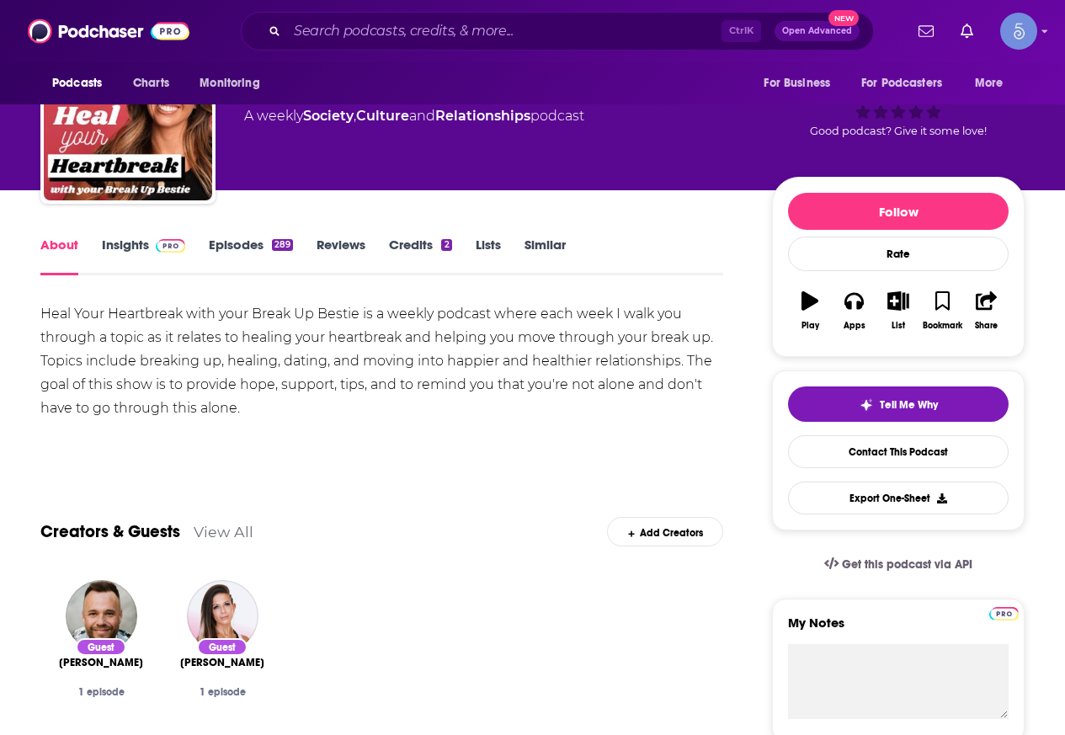
click at [124, 259] on link "Insights" at bounding box center [143, 256] width 83 height 39
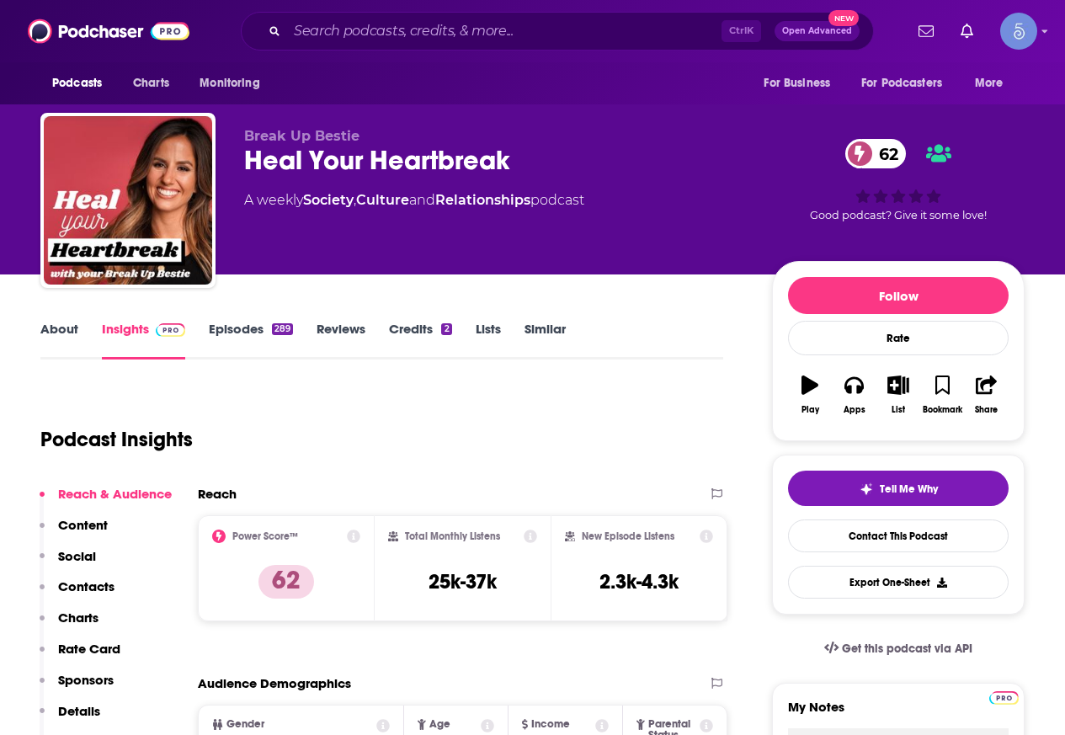
click at [530, 148] on div "Heal Your Heartbreak 62" at bounding box center [494, 160] width 501 height 33
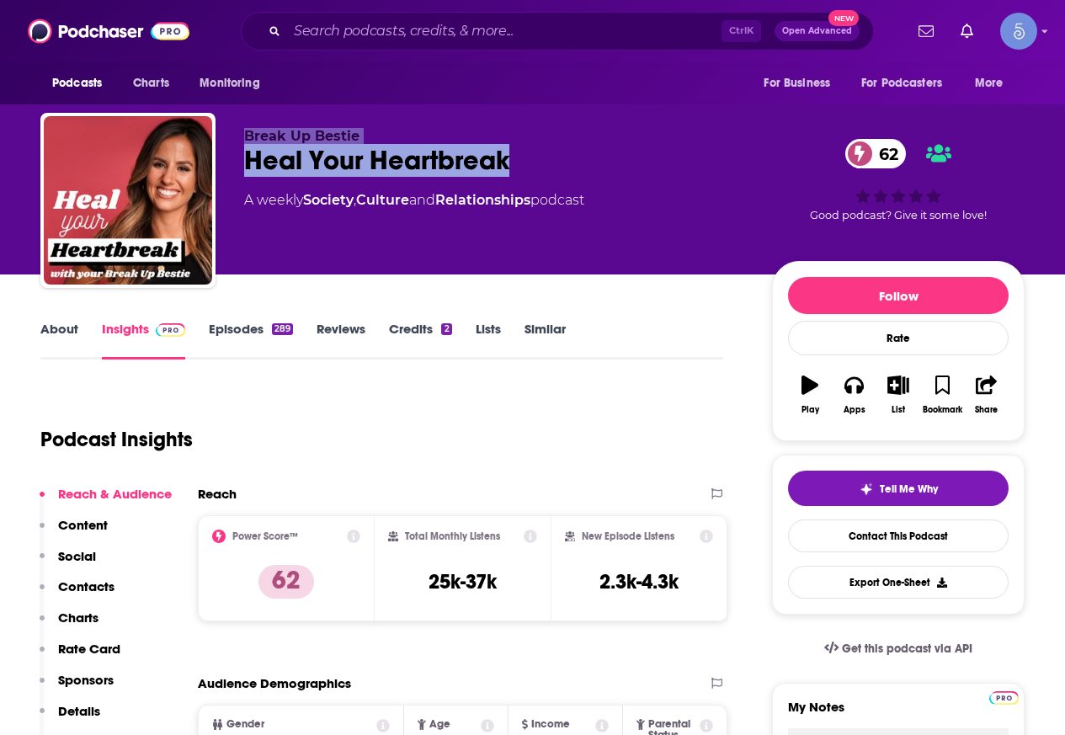
drag, startPoint x: 536, startPoint y: 151, endPoint x: 237, endPoint y: 142, distance: 299.0
click at [237, 142] on div "Break Up Bestie Heal Your Heartbreak 62 A weekly Society , Culture and Relation…" at bounding box center [532, 204] width 984 height 182
copy div "Break Up Bestie Heal Your Heartbreak"
click at [464, 118] on div "Break Up Bestie Heal Your Heartbreak 62 A weekly Society , Culture and Relation…" at bounding box center [532, 204] width 984 height 182
drag, startPoint x: 534, startPoint y: 152, endPoint x: 240, endPoint y: 159, distance: 293.9
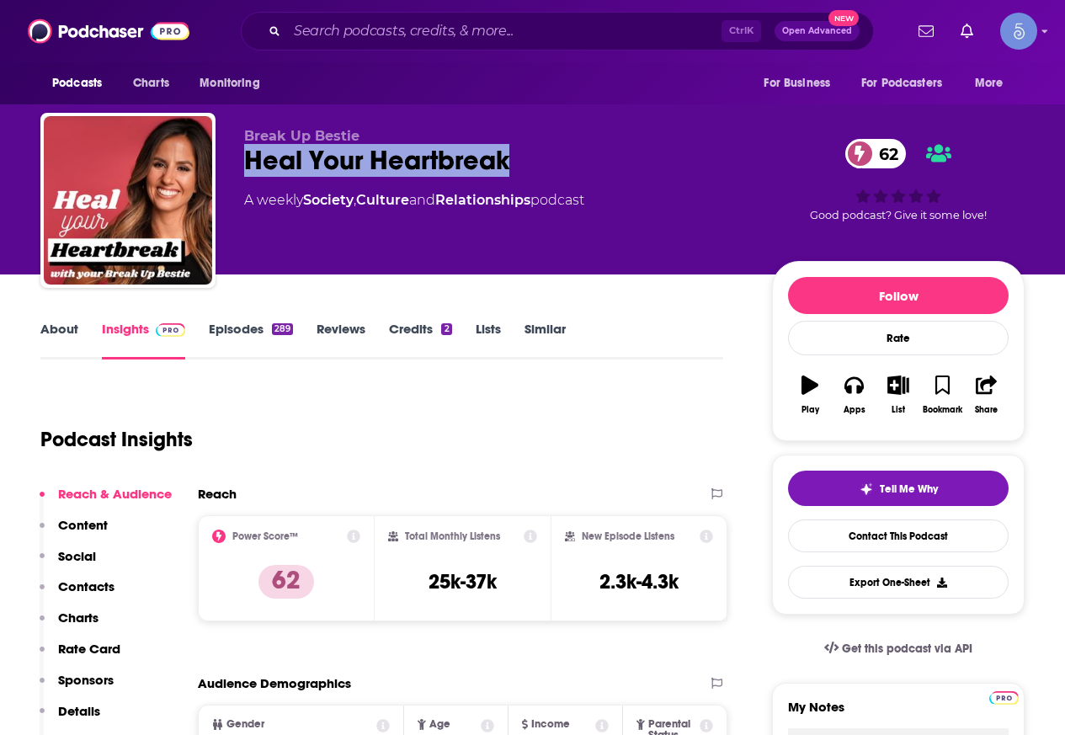
click at [240, 159] on div "Break Up Bestie Heal Your Heartbreak 62 A weekly Society , Culture and Relation…" at bounding box center [532, 204] width 984 height 182
copy h2 "Heal Your Heartbreak"
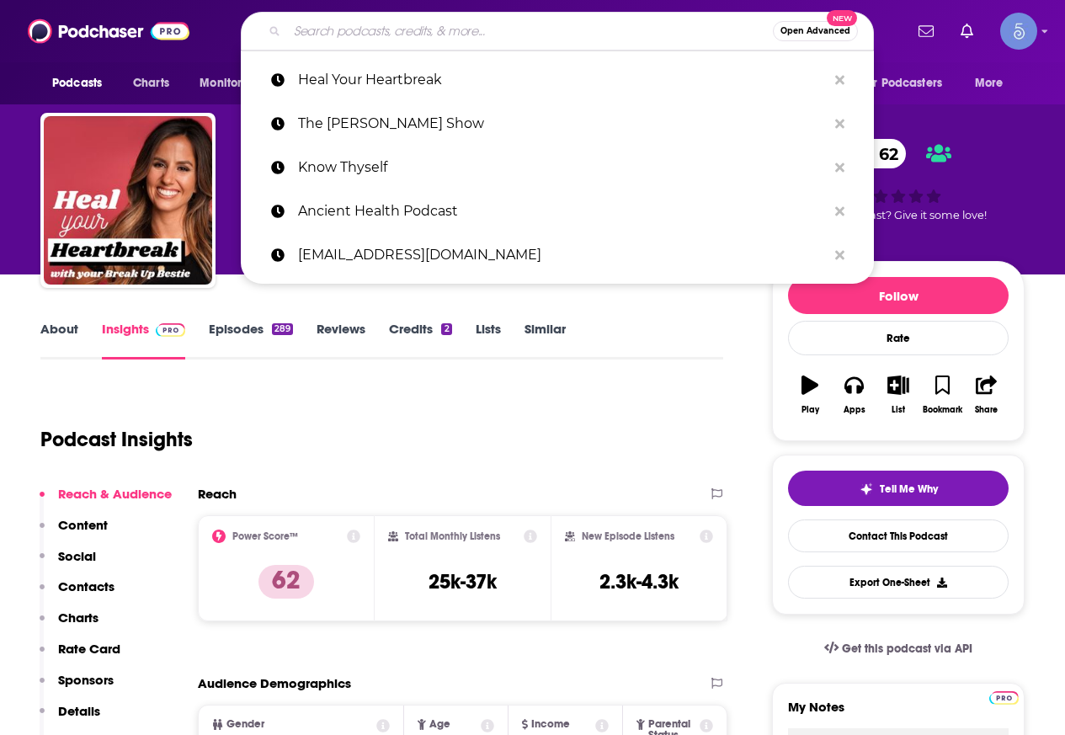
click at [368, 23] on input "Search podcasts, credits, & more..." at bounding box center [530, 31] width 486 height 27
paste input "The Mindvalley Podcast"
type input "The Mindvalley Podcast"
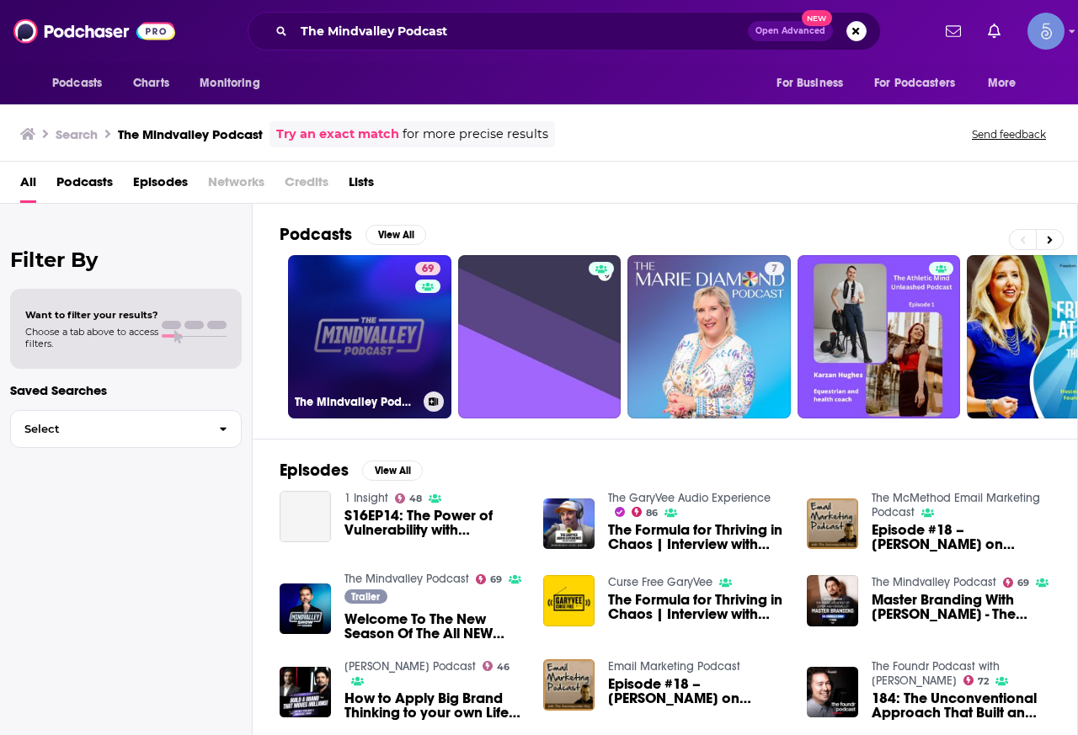
click at [370, 326] on link "69 The Mindvalley Podcast" at bounding box center [369, 336] width 163 height 163
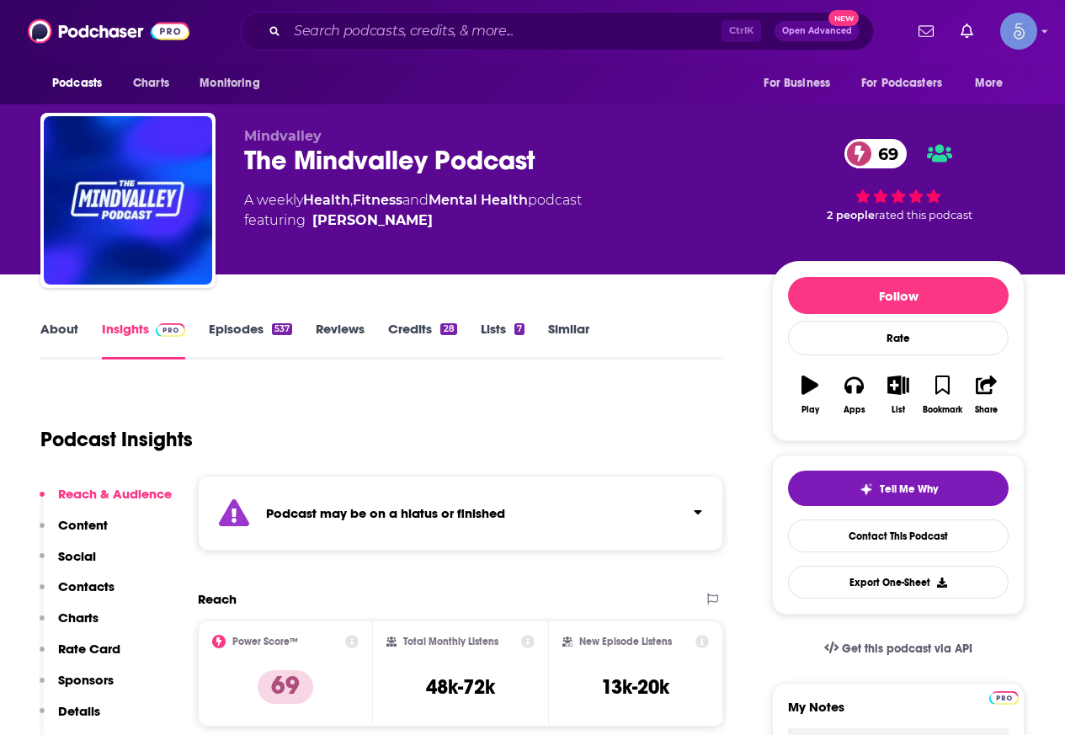
click at [50, 332] on link "About" at bounding box center [59, 340] width 38 height 39
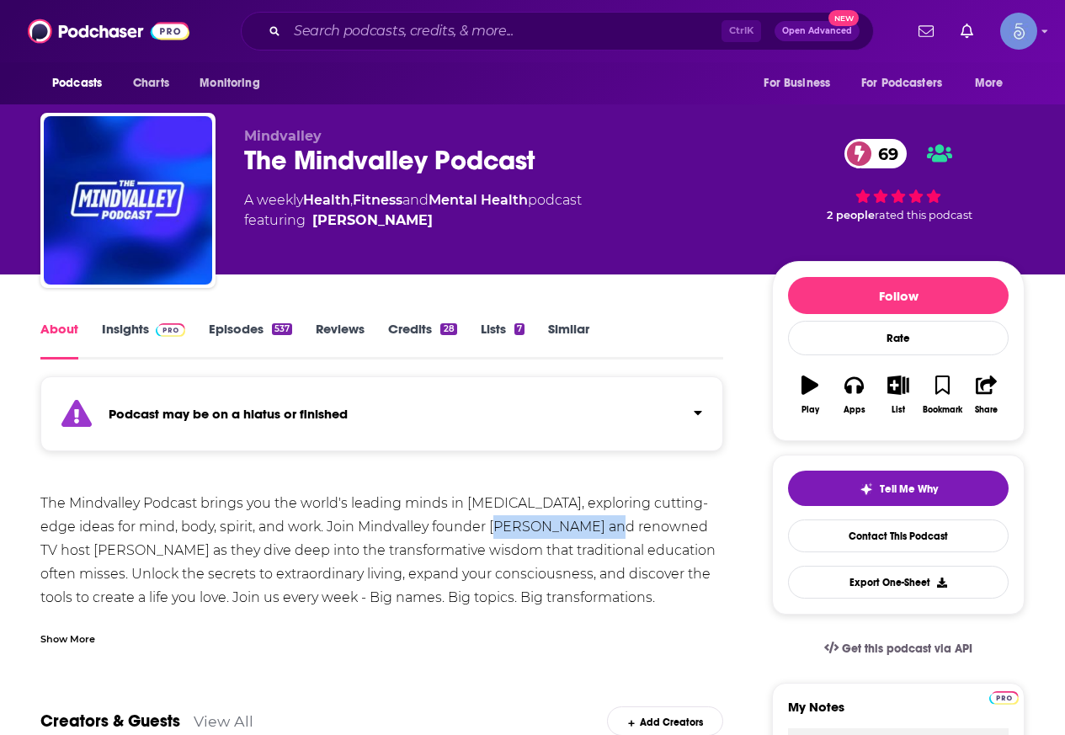
drag, startPoint x: 493, startPoint y: 521, endPoint x: 594, endPoint y: 519, distance: 100.2
click at [594, 519] on div "The Mindvalley Podcast brings you the world's leading minds in personal growth,…" at bounding box center [381, 562] width 683 height 141
copy div "Vishen Lakhiani"
drag, startPoint x: 78, startPoint y: 554, endPoint x: 176, endPoint y: 558, distance: 97.8
click at [176, 558] on div "The Mindvalley Podcast brings you the world's leading minds in personal growth,…" at bounding box center [381, 562] width 683 height 141
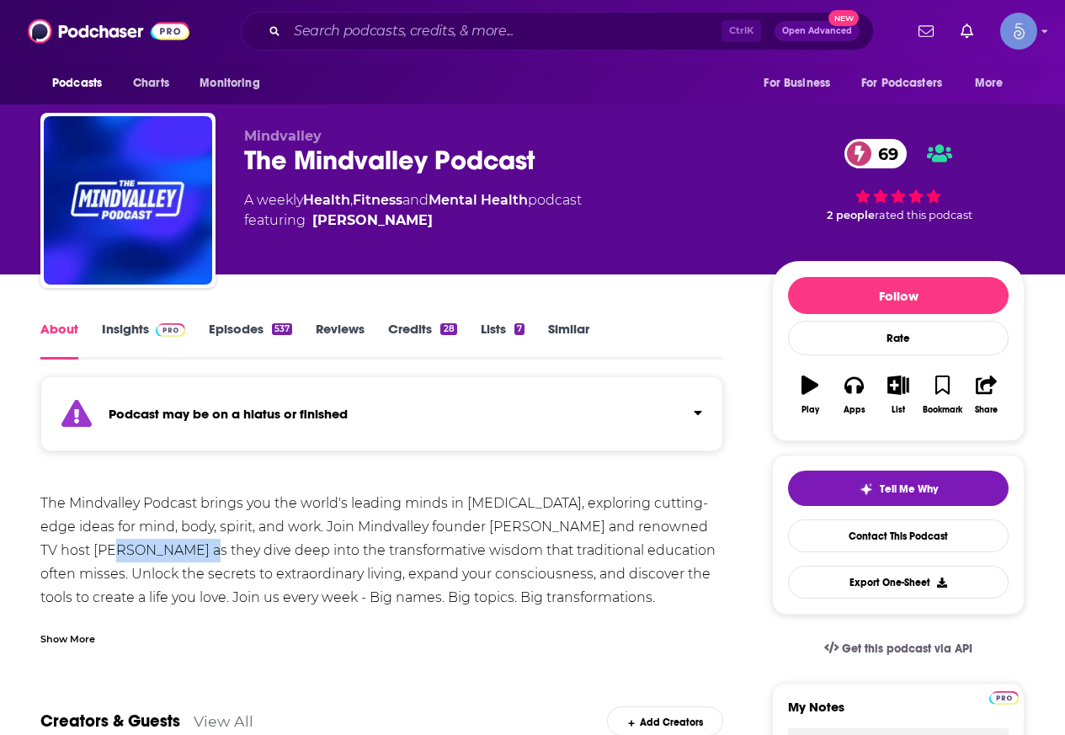
copy div "Megan Pormer"
click at [301, 522] on div "The Mindvalley Podcast brings you the world's leading minds in personal growth,…" at bounding box center [381, 562] width 683 height 141
click at [75, 637] on div "Show More" at bounding box center [67, 638] width 55 height 16
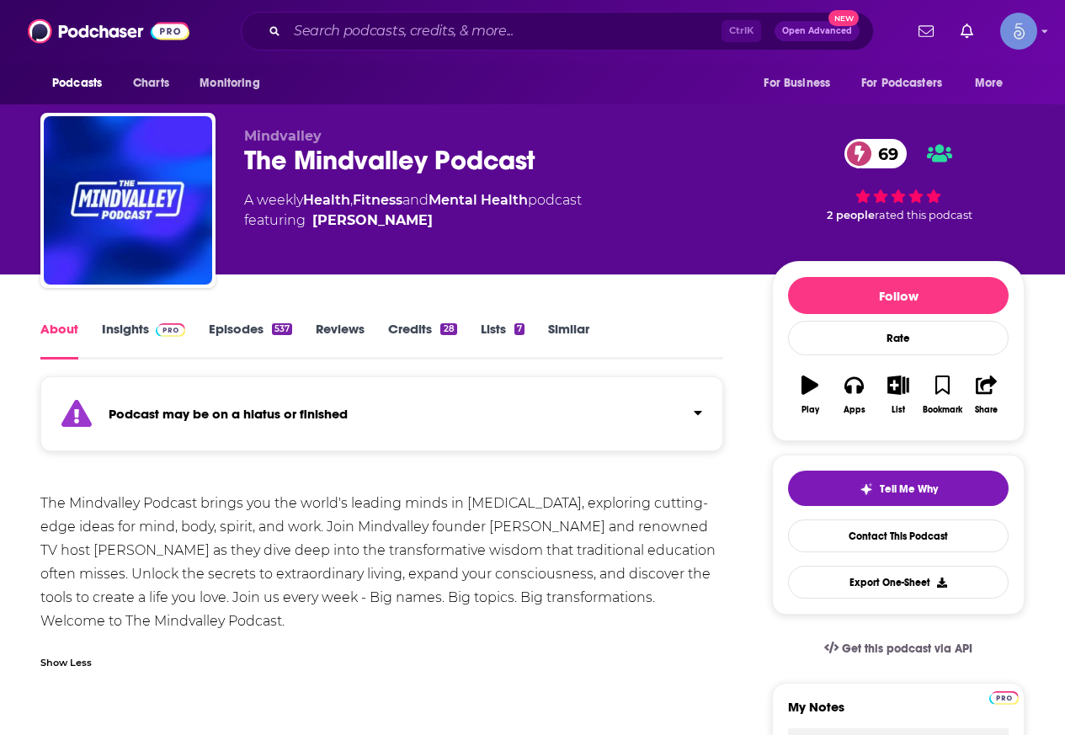
click at [161, 338] on link "Insights" at bounding box center [143, 340] width 83 height 39
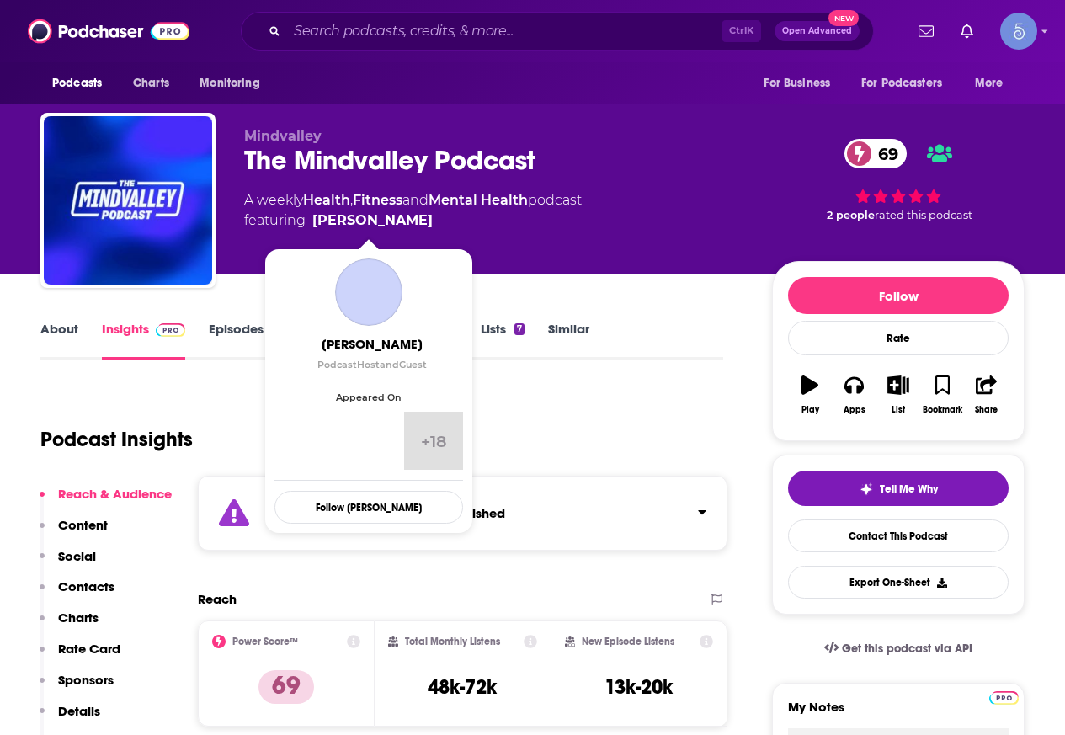
click at [405, 213] on link "Vishen Lakhiani" at bounding box center [372, 221] width 120 height 20
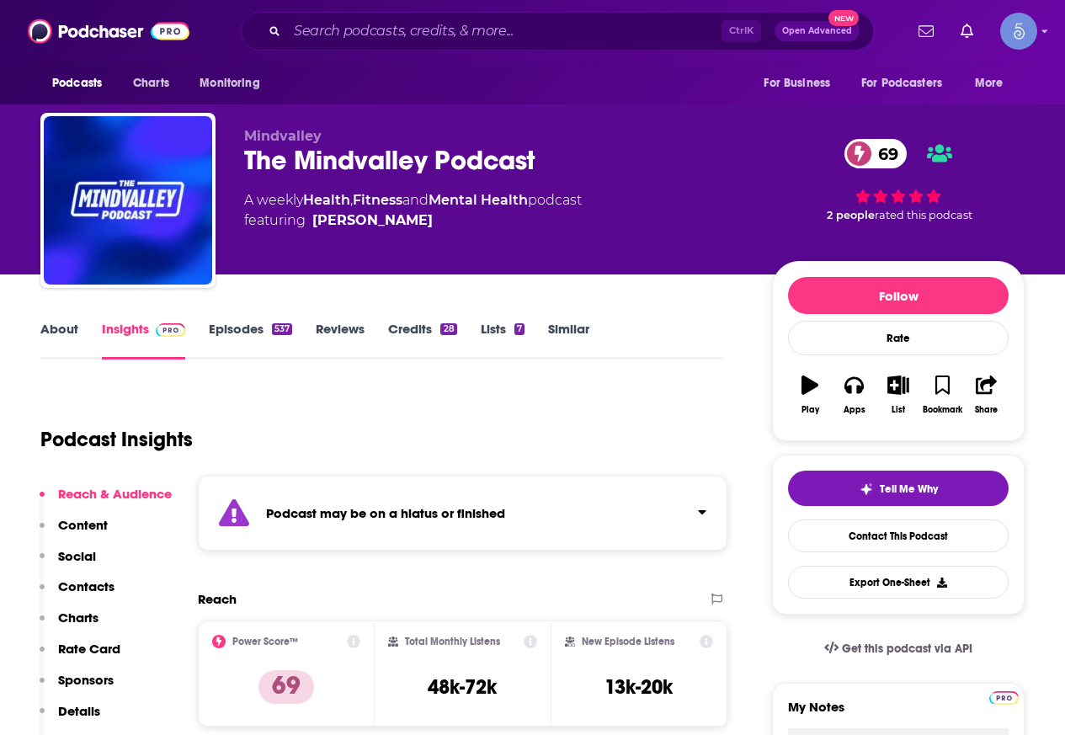
click at [62, 335] on link "About" at bounding box center [59, 340] width 38 height 39
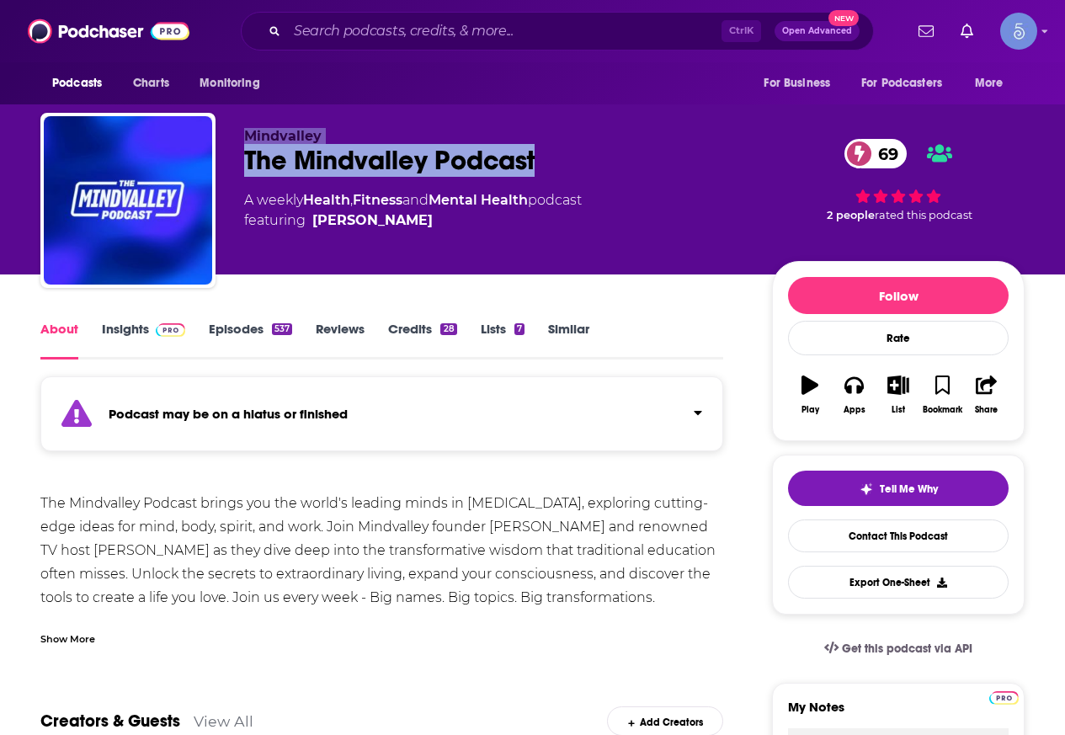
drag, startPoint x: 591, startPoint y: 158, endPoint x: 211, endPoint y: 157, distance: 379.8
click at [211, 157] on div "Mindvalley The Mindvalley Podcast 69 A weekly Health , Fitness and Mental Healt…" at bounding box center [532, 204] width 984 height 182
copy div "Mindvalley The Mindvalley Podcast"
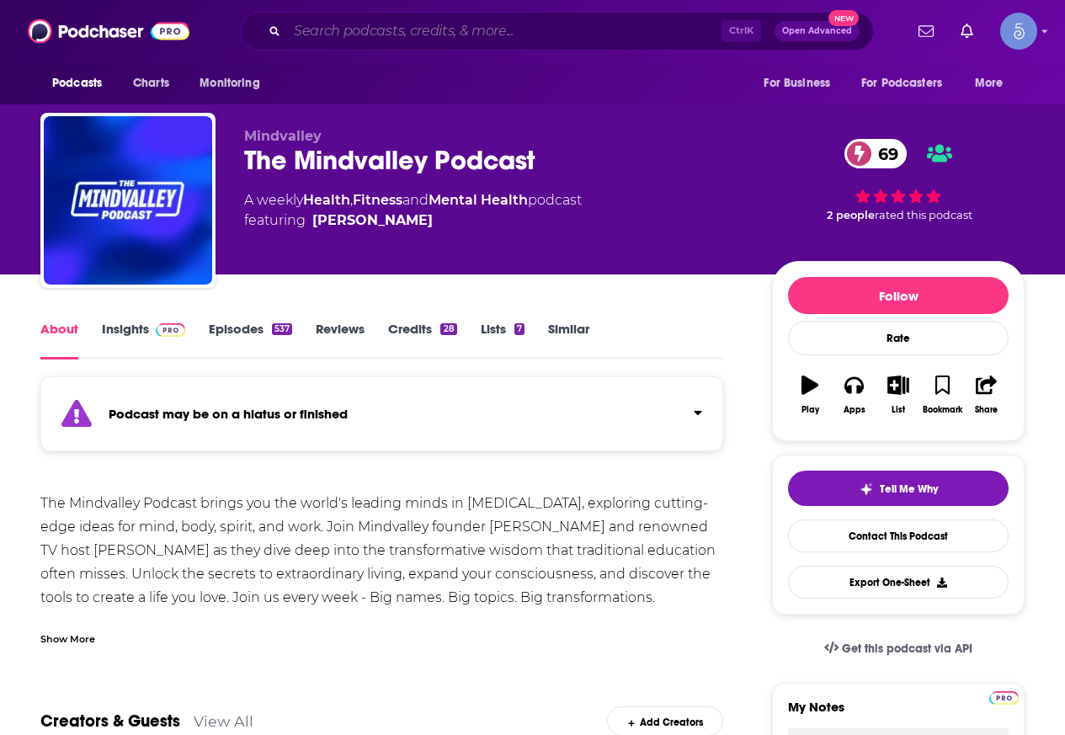
click at [591, 24] on input "Search podcasts, credits, & more..." at bounding box center [504, 31] width 434 height 27
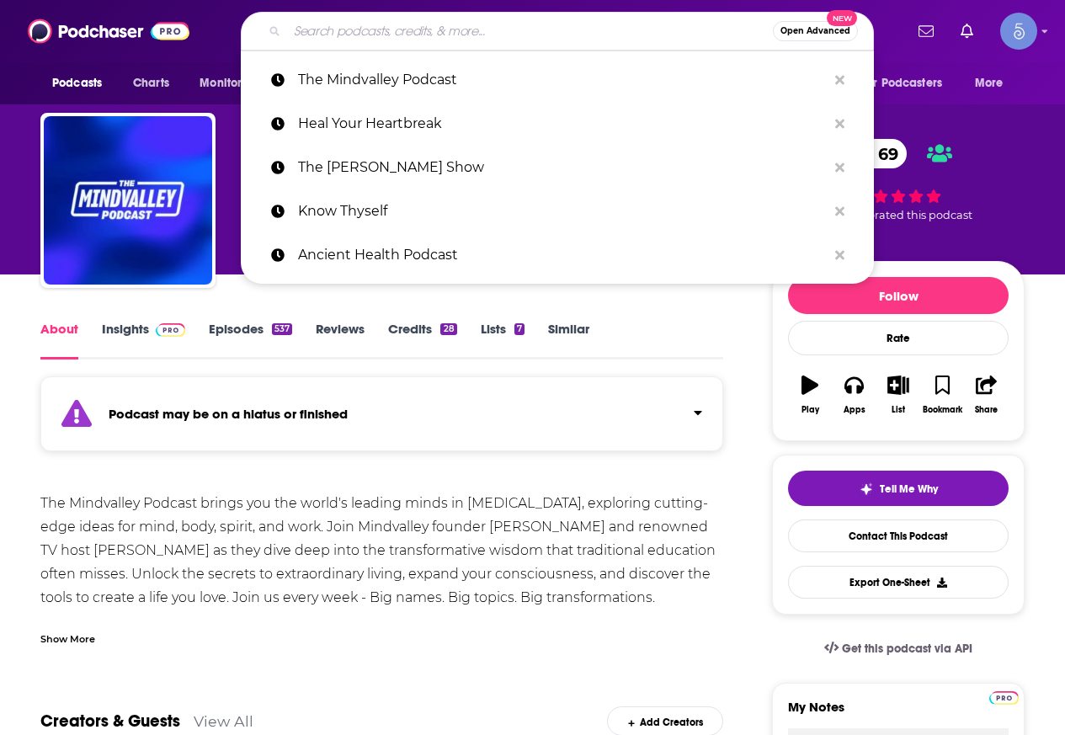
paste input "Transform your Mind"
type input "Transform your Mind"
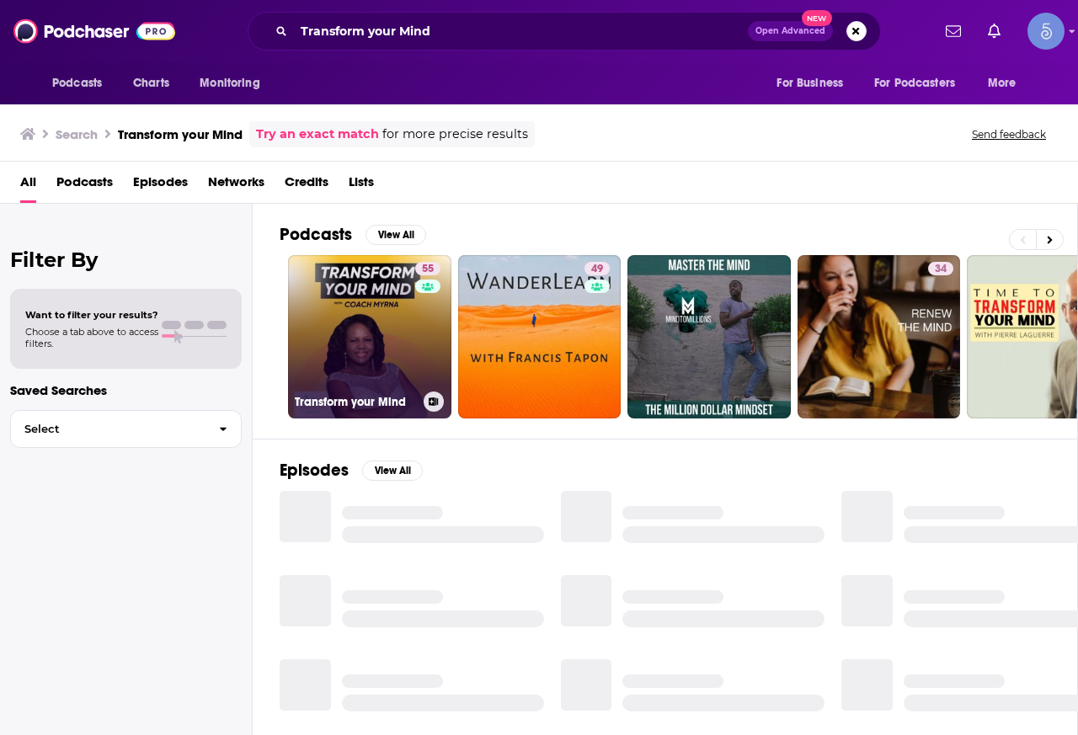
click at [398, 327] on link "55 Transform your Mind" at bounding box center [369, 336] width 163 height 163
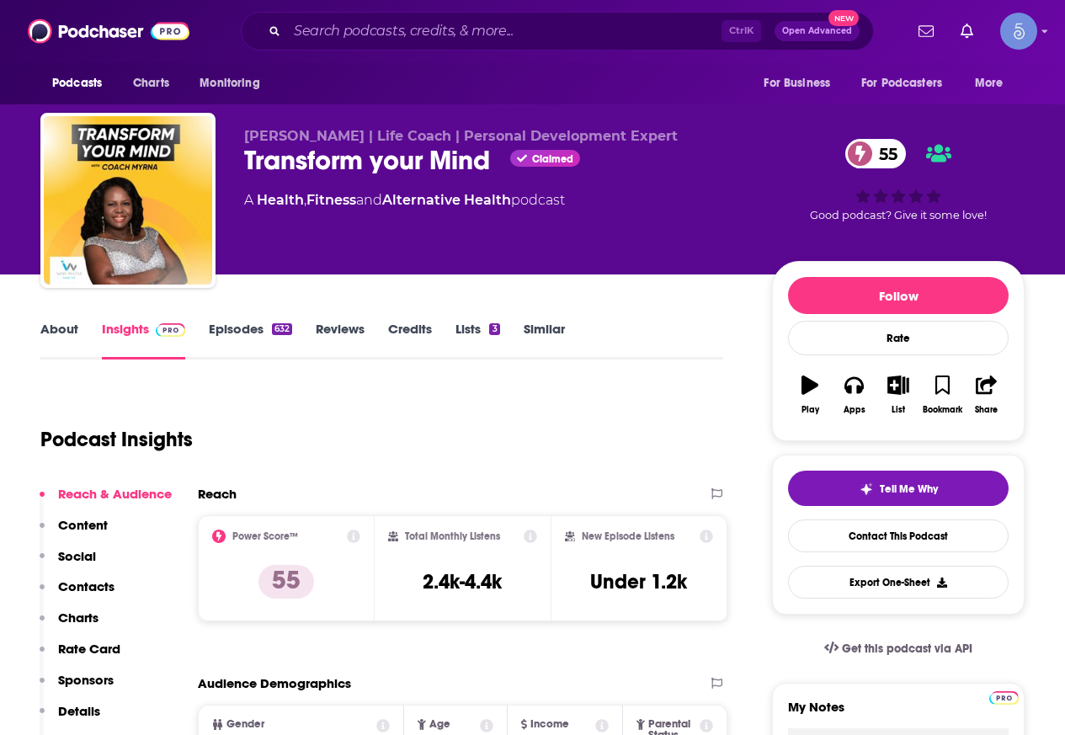
click at [73, 342] on link "About" at bounding box center [59, 340] width 38 height 39
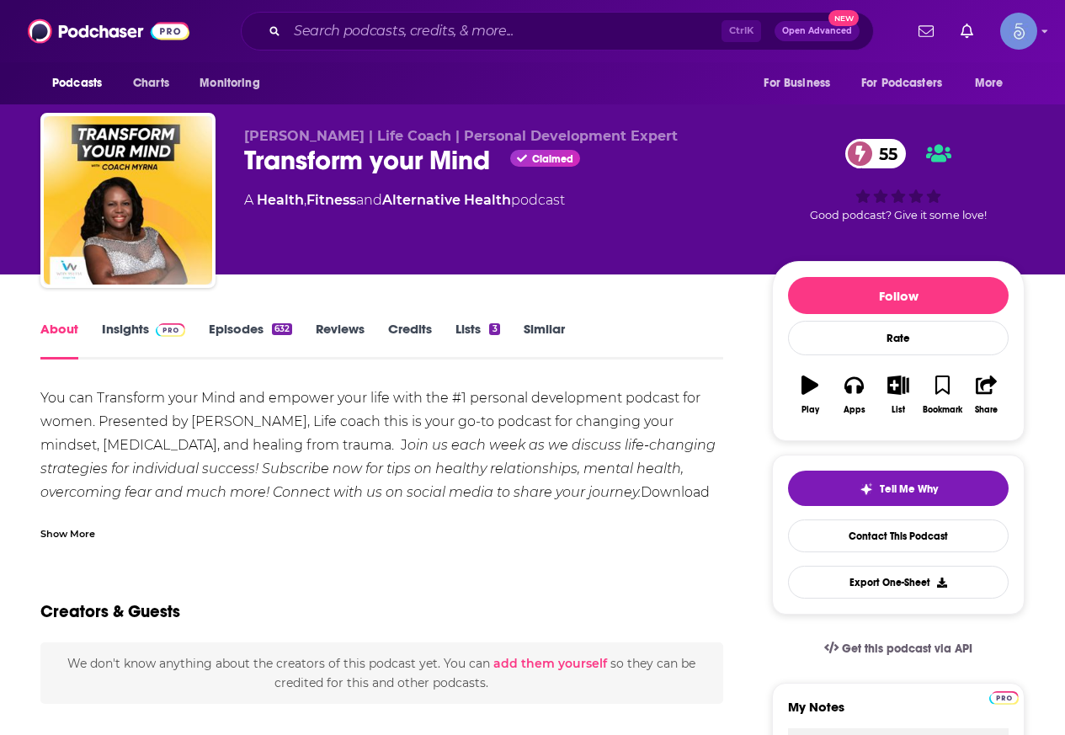
click at [70, 528] on div "Show More" at bounding box center [67, 533] width 55 height 16
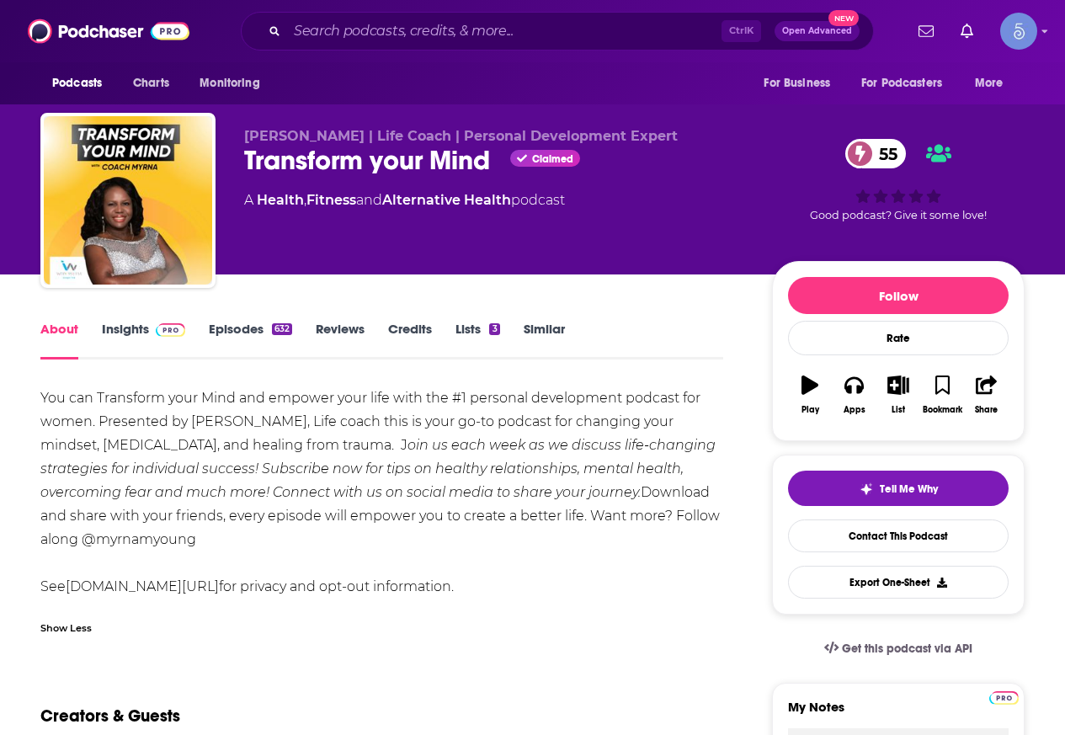
click at [154, 343] on link "Insights" at bounding box center [143, 340] width 83 height 39
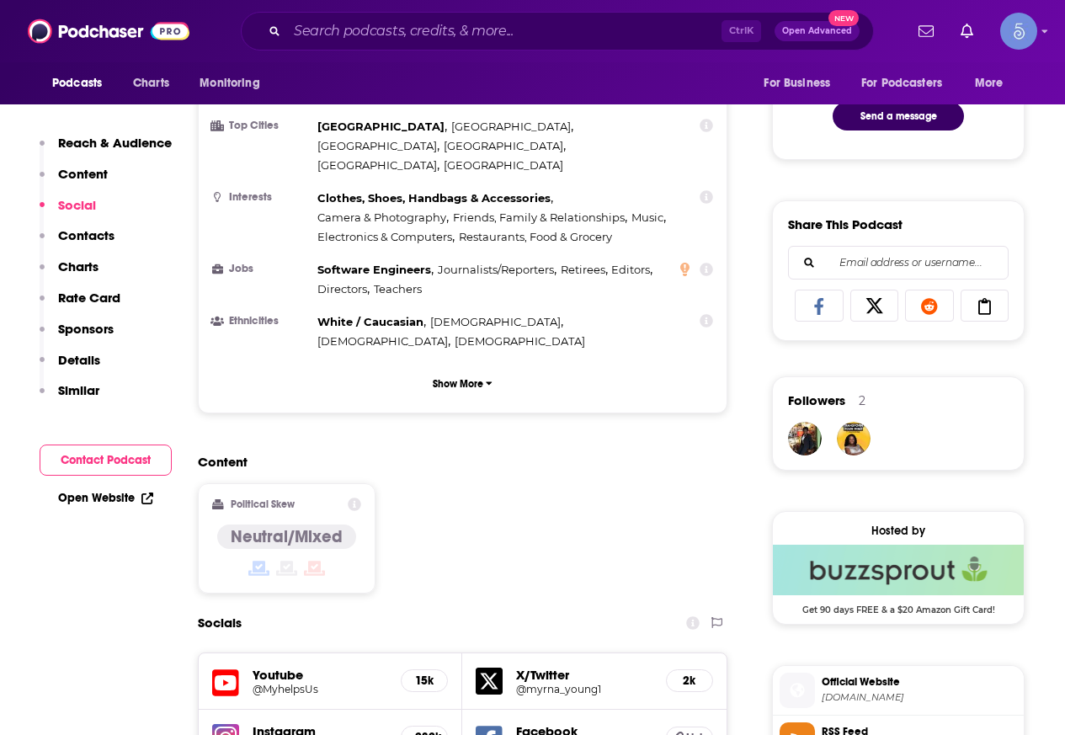
scroll to position [1179, 0]
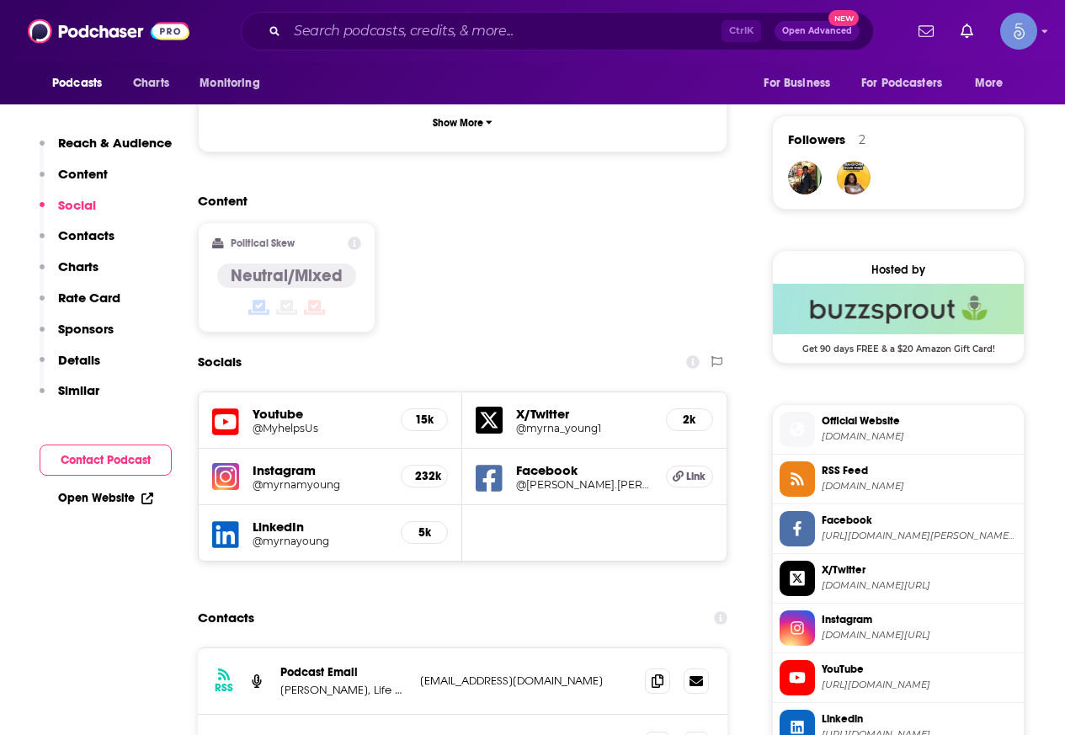
click at [365, 46] on div "Ctrl K Open Advanced New" at bounding box center [557, 31] width 633 height 39
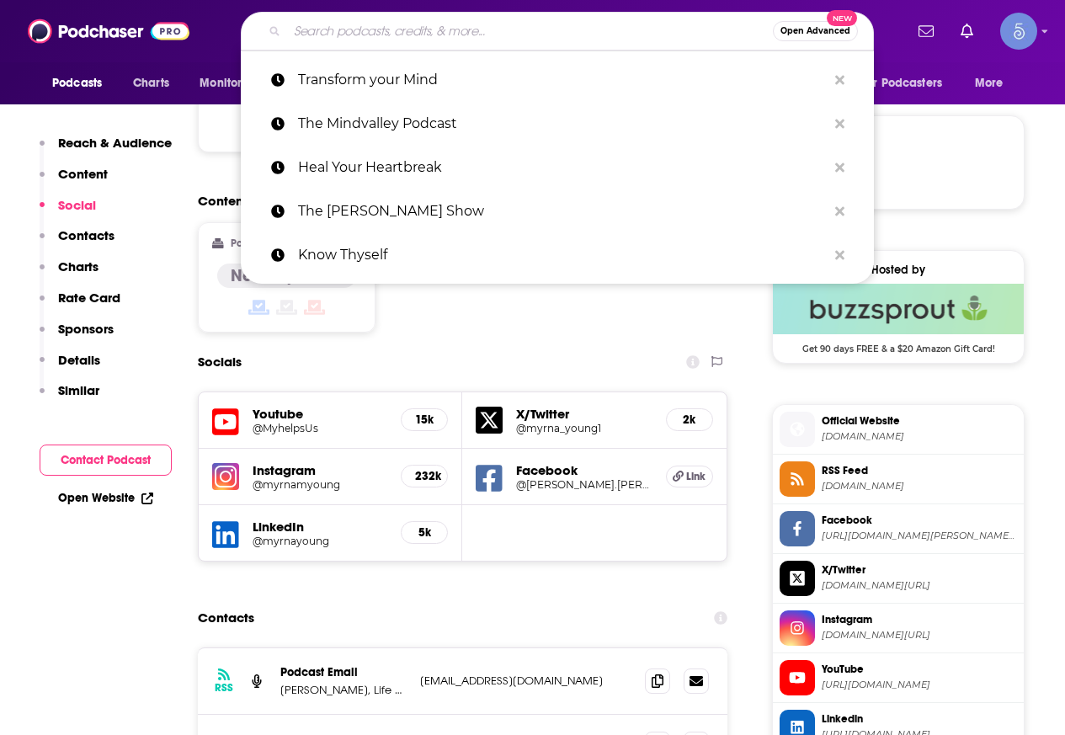
click at [366, 32] on input "Search podcasts, credits, & more..." at bounding box center [530, 31] width 486 height 27
paste input "On Being with Krista Tippett"
type input "On Being with Krista Tippett"
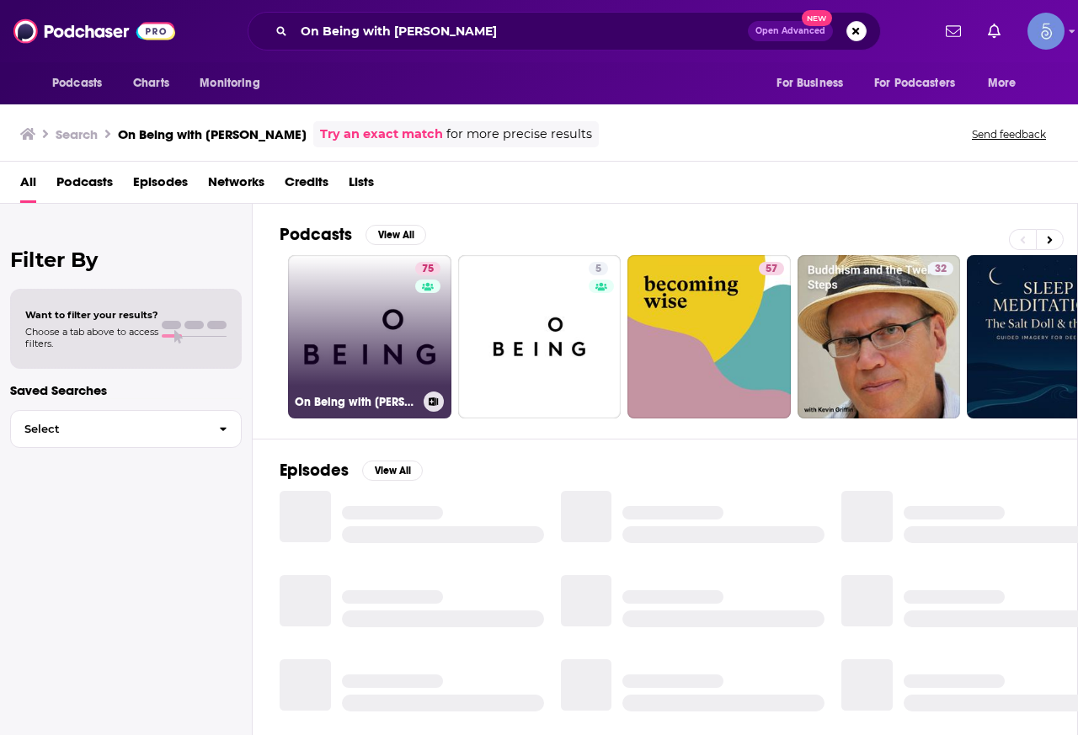
click at [397, 323] on link "75 On Being with Krista Tippett" at bounding box center [369, 336] width 163 height 163
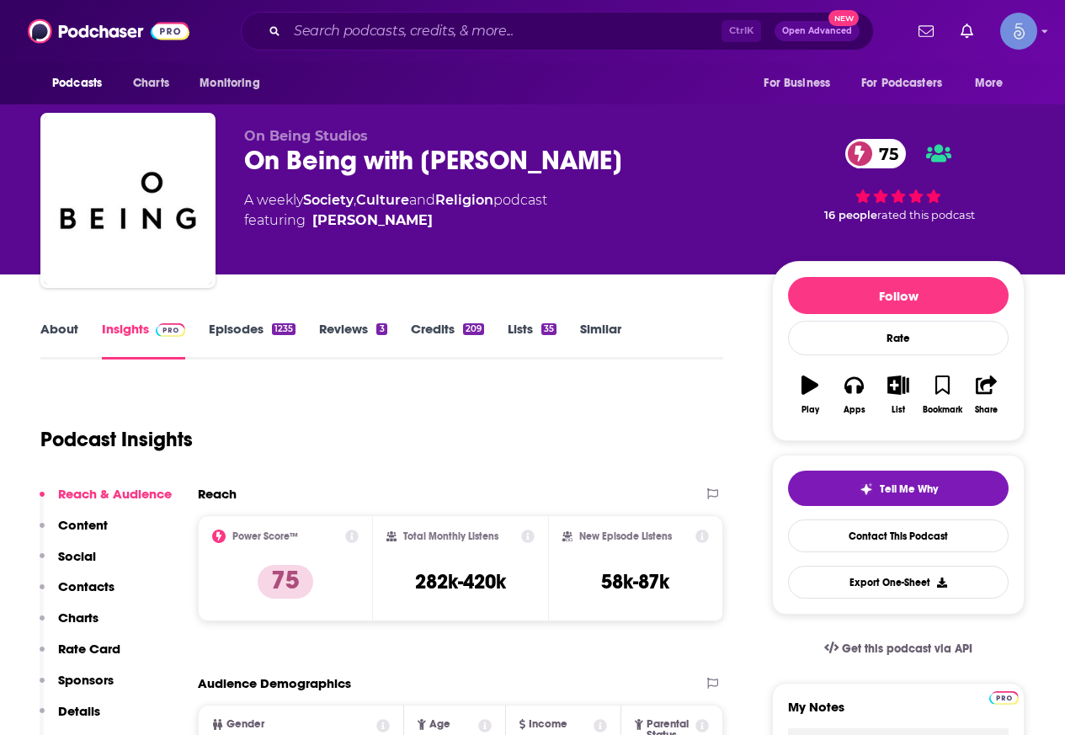
click at [102, 330] on link "Insights" at bounding box center [143, 340] width 83 height 39
click at [76, 331] on link "About" at bounding box center [59, 340] width 38 height 39
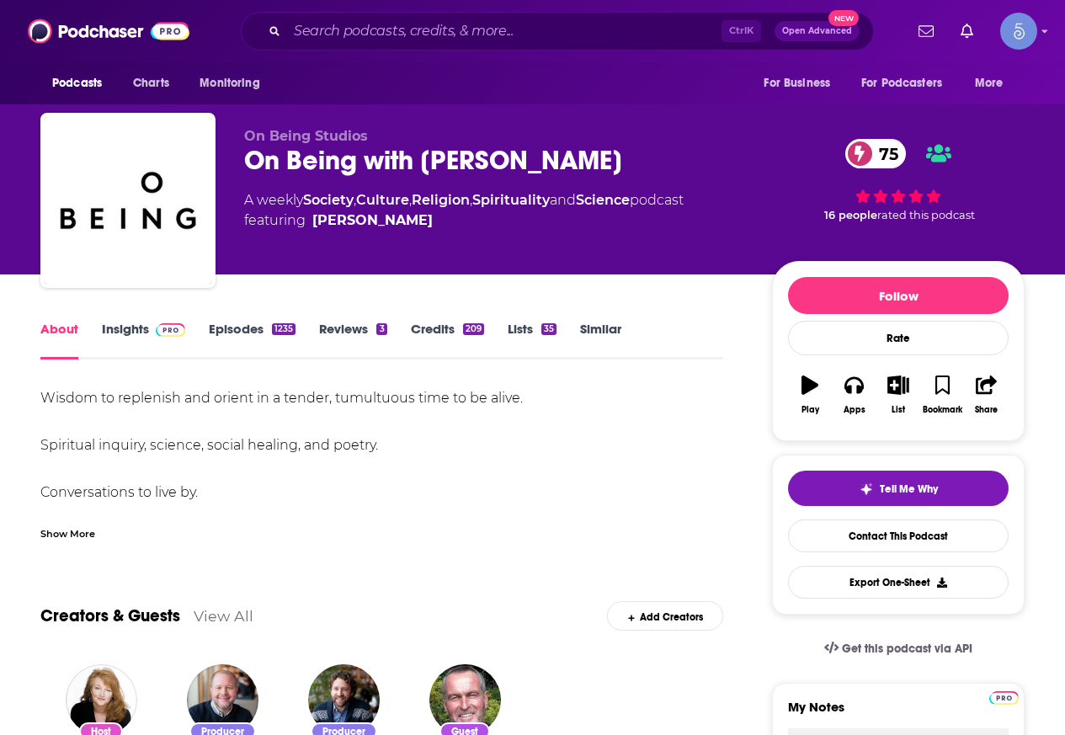
click at [75, 540] on div "Show More" at bounding box center [67, 533] width 55 height 16
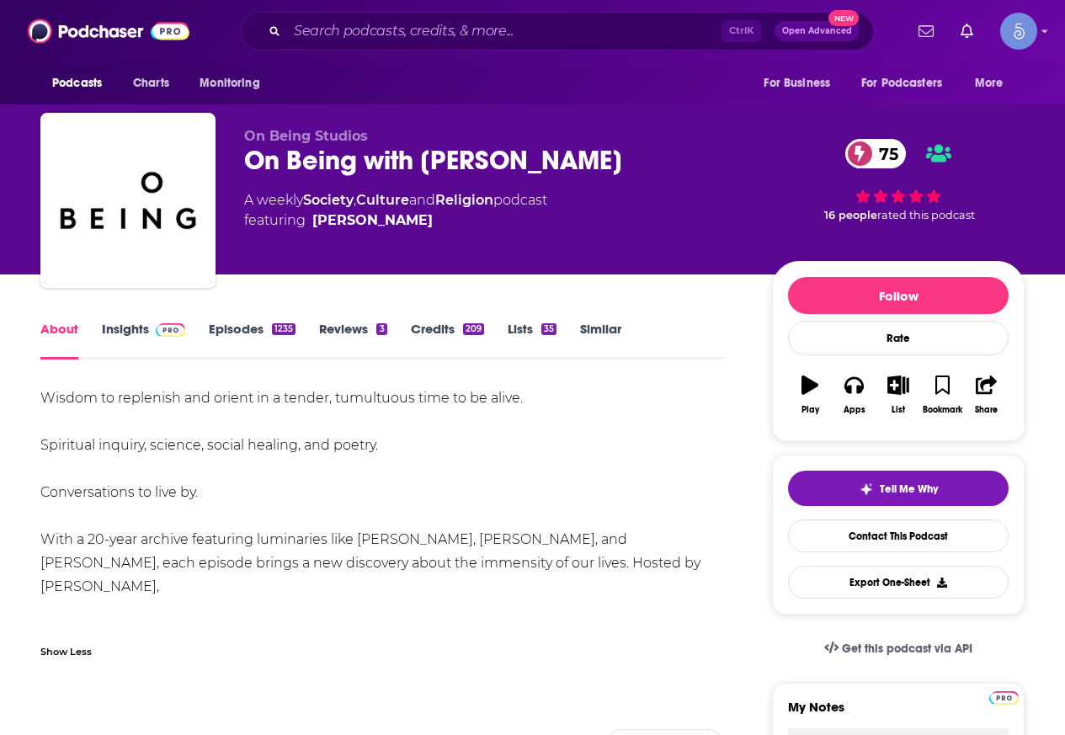
click at [140, 325] on link "Insights" at bounding box center [143, 340] width 83 height 39
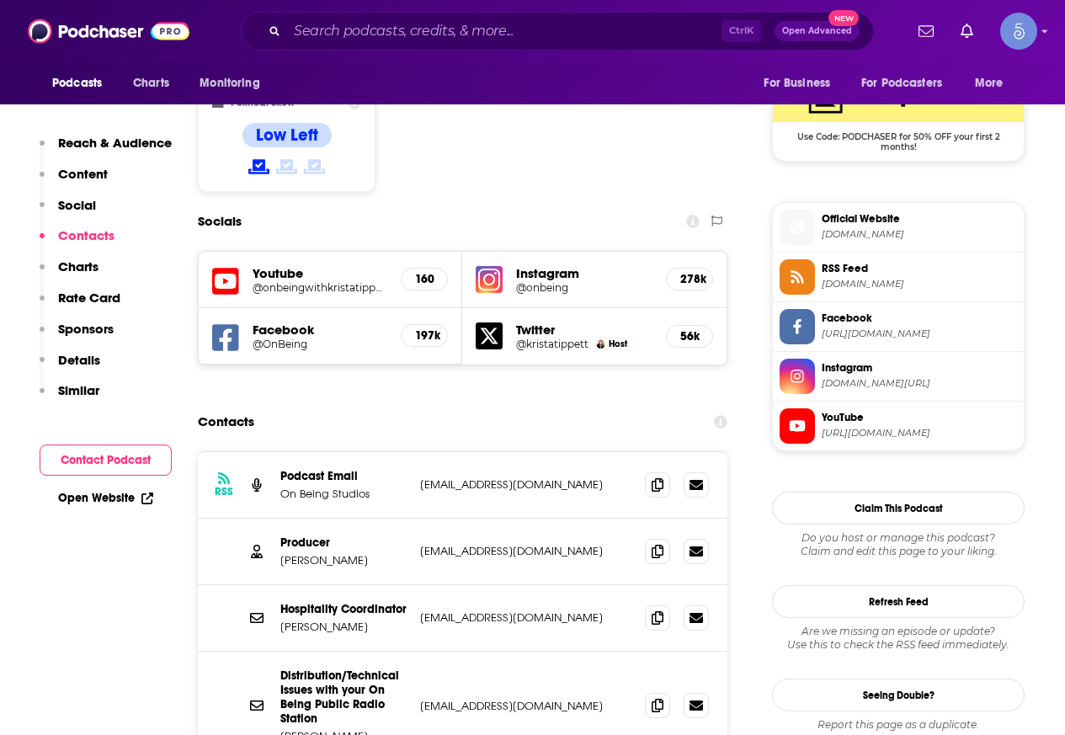
scroll to position [1431, 0]
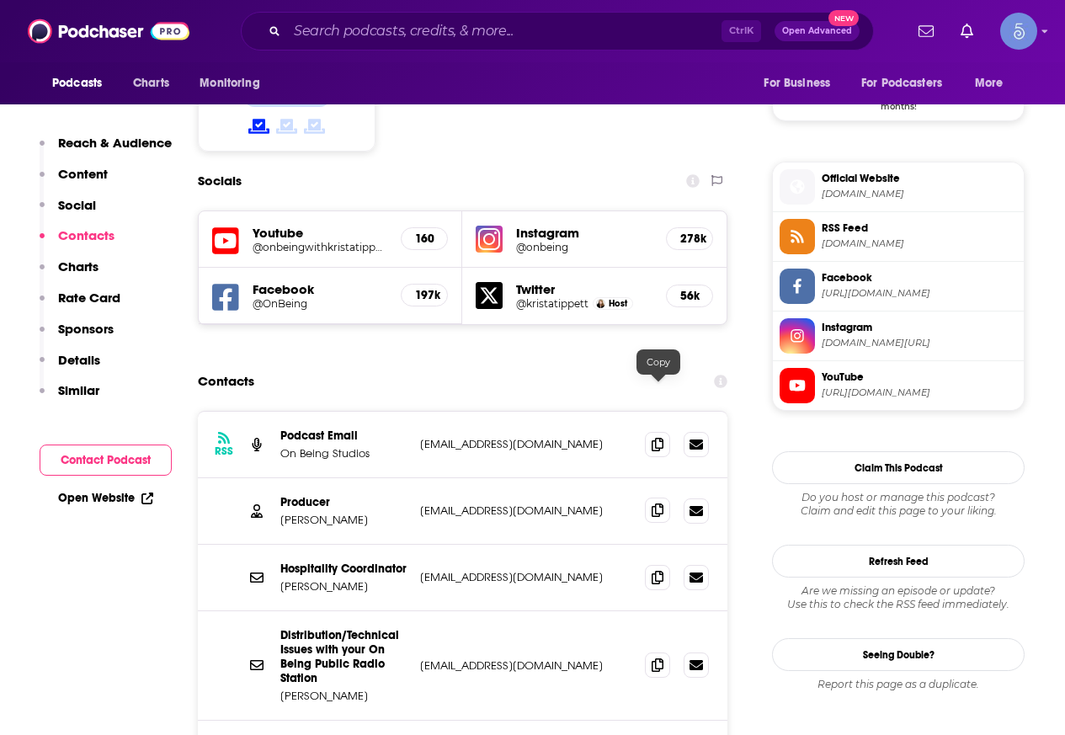
click at [653, 504] on icon at bounding box center [658, 510] width 12 height 13
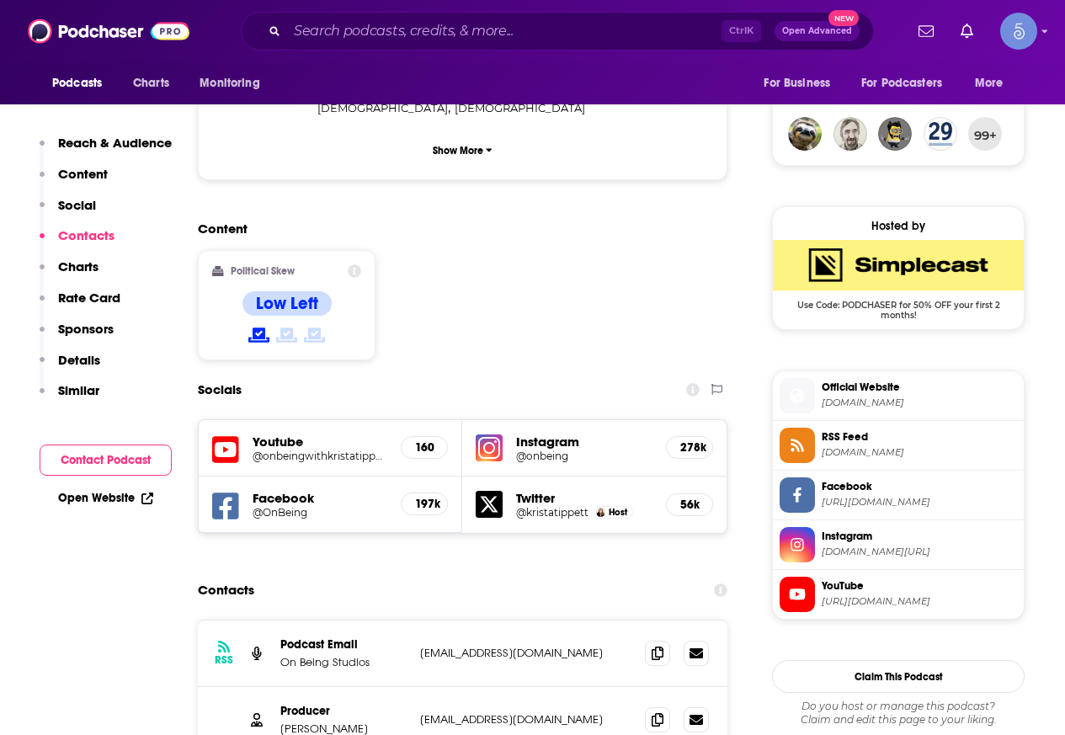
scroll to position [1179, 0]
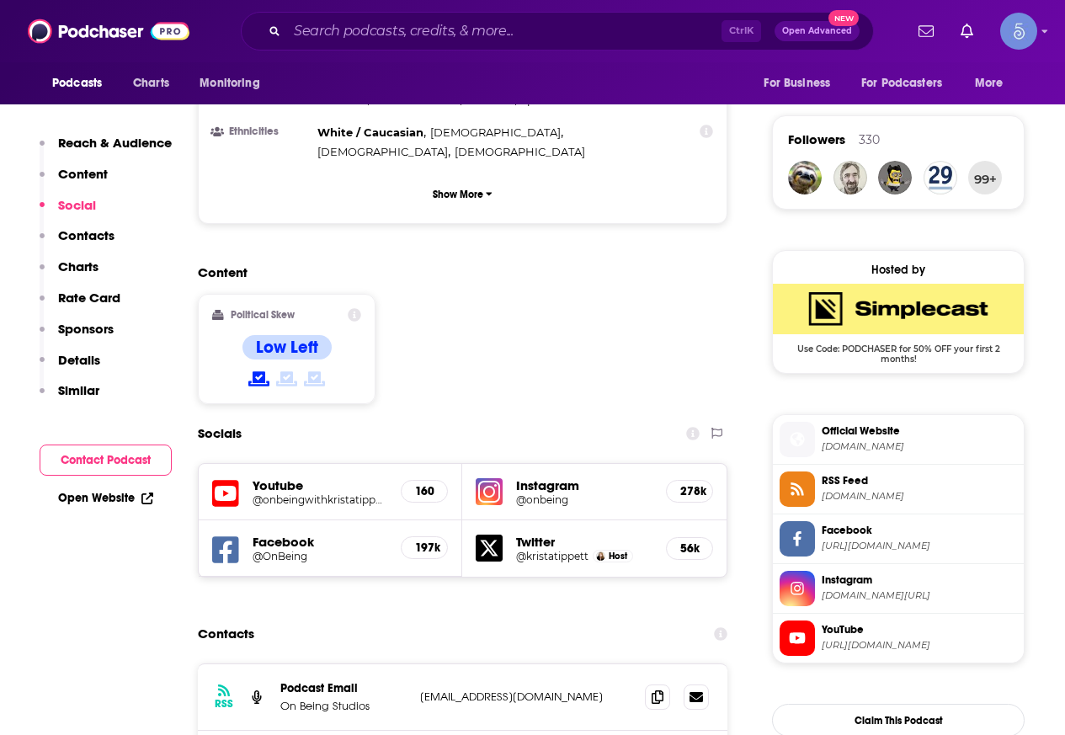
drag, startPoint x: 334, startPoint y: 648, endPoint x: 281, endPoint y: 654, distance: 53.5
copy p "Zack Rose"
click at [405, 51] on div "Podcasts Charts Monitoring Ctrl K Open Advanced New For Business For Podcasters…" at bounding box center [532, 31] width 1065 height 62
click at [414, 15] on div "Ctrl K Open Advanced New" at bounding box center [557, 31] width 633 height 39
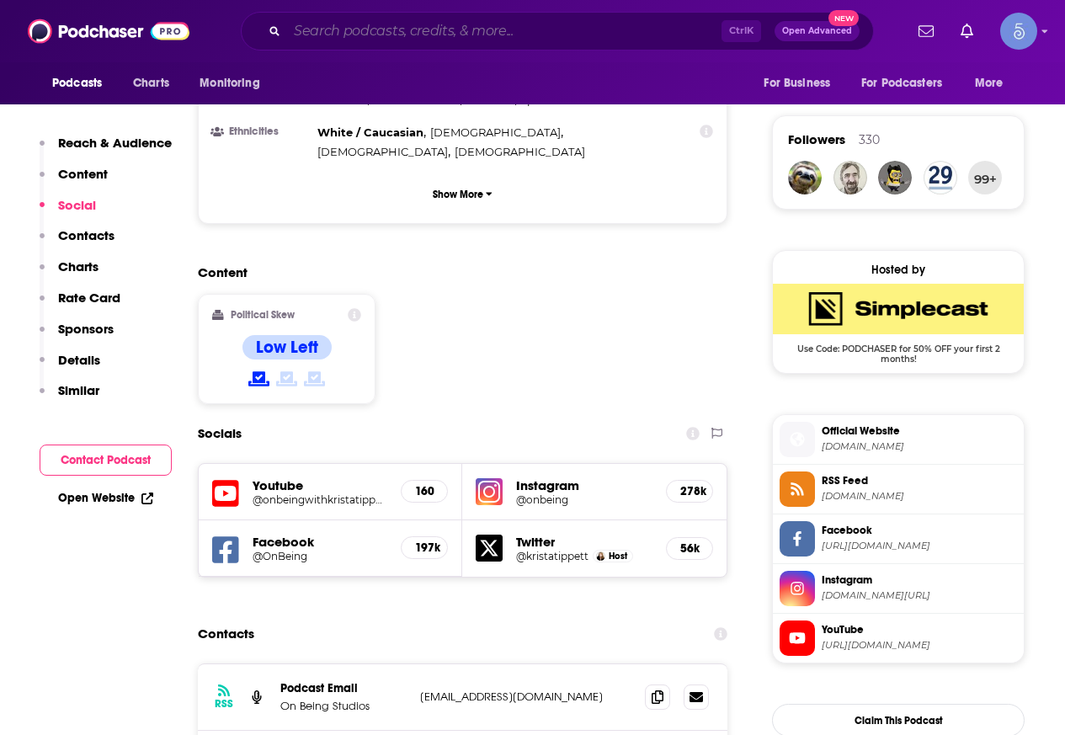
click at [454, 33] on input "Search podcasts, credits, & more..." at bounding box center [504, 31] width 434 height 27
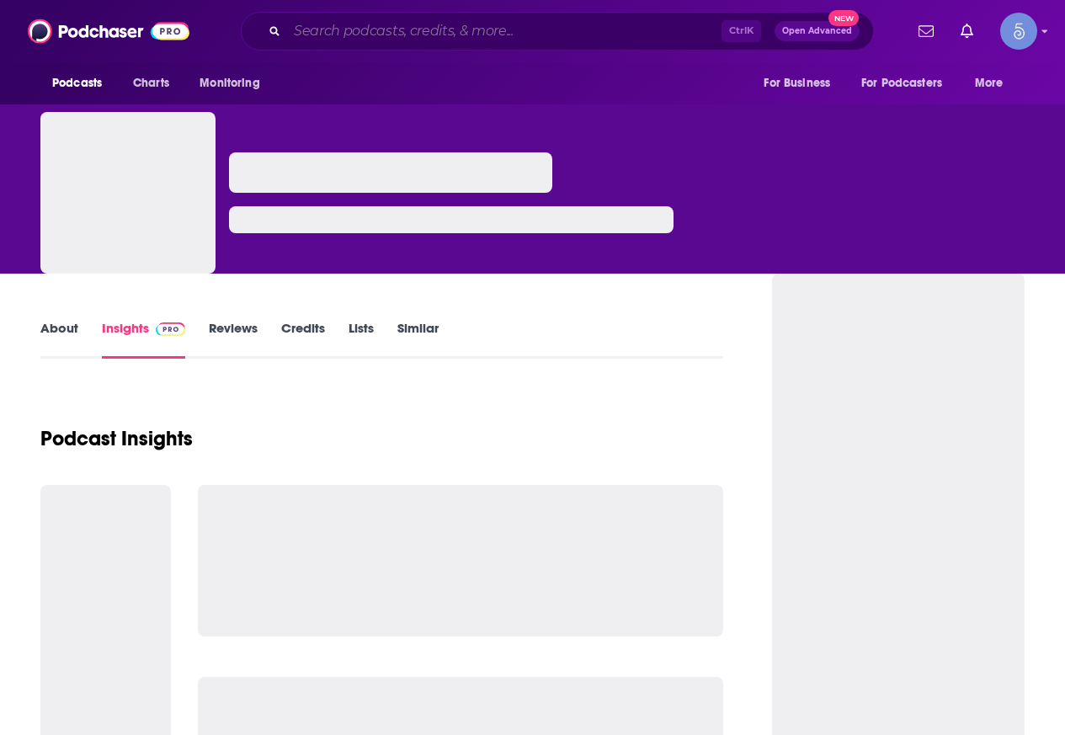
drag, startPoint x: 0, startPoint y: 0, endPoint x: 448, endPoint y: 41, distance: 449.9
click at [448, 41] on input "Search podcasts, credits, & more..." at bounding box center [504, 31] width 434 height 27
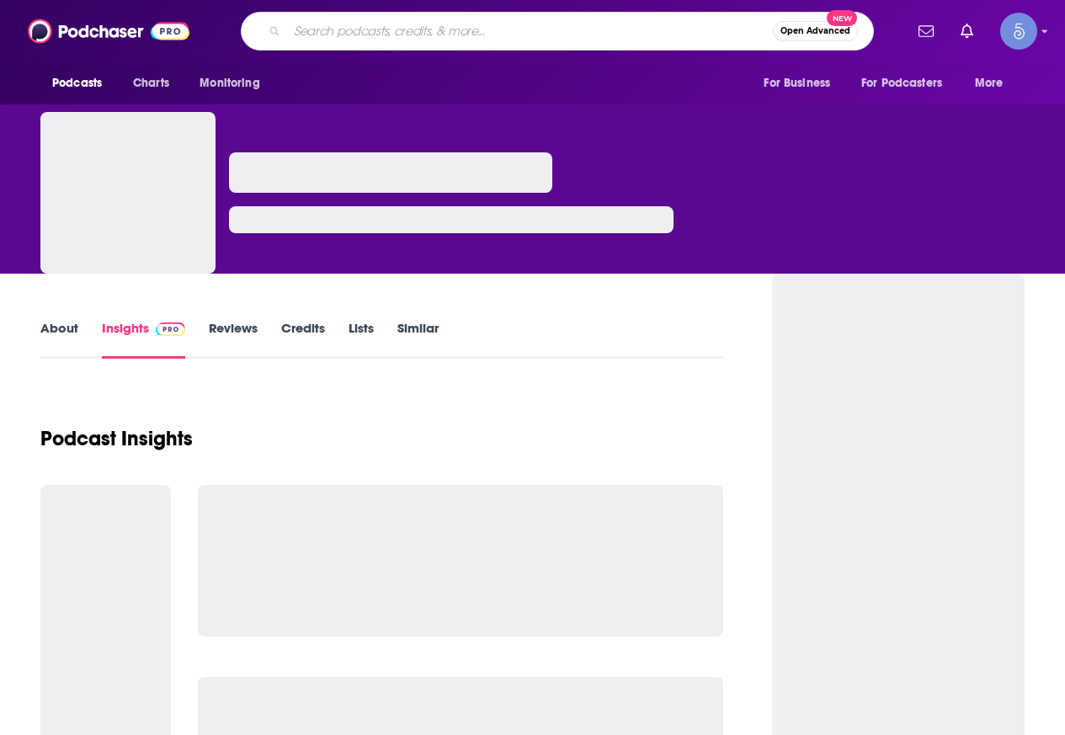
paste input "Mindfulness Mode"
type input "Mindfulness Mode"
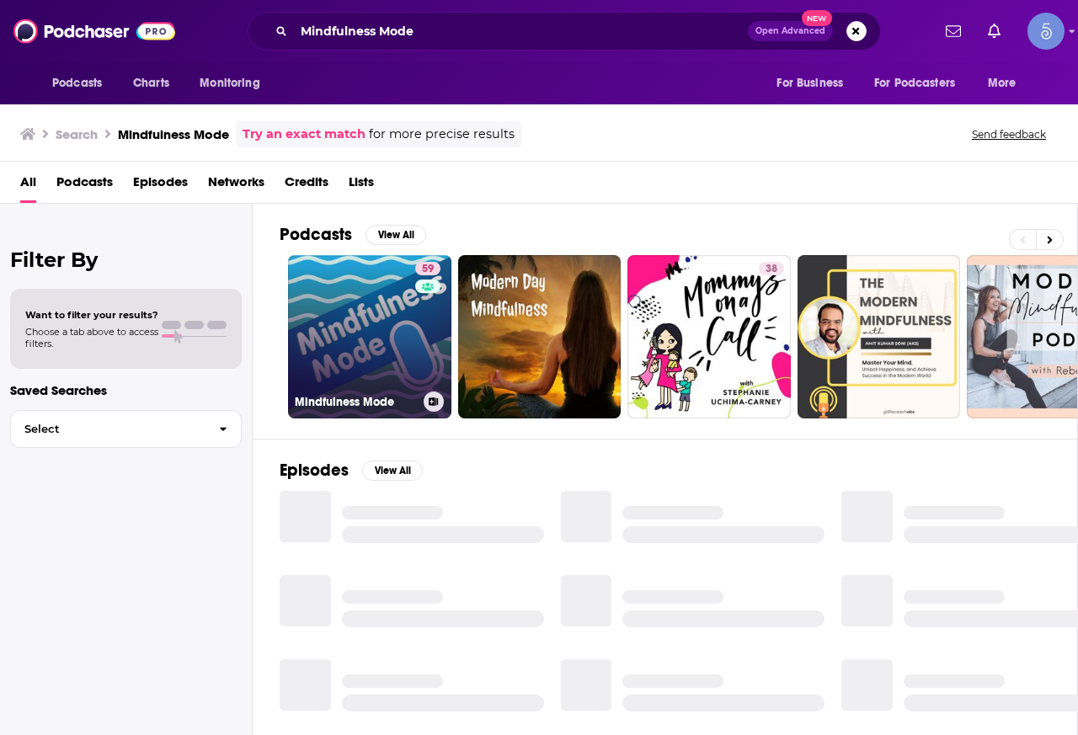
click at [373, 315] on link "59 Mindfulness Mode" at bounding box center [369, 336] width 163 height 163
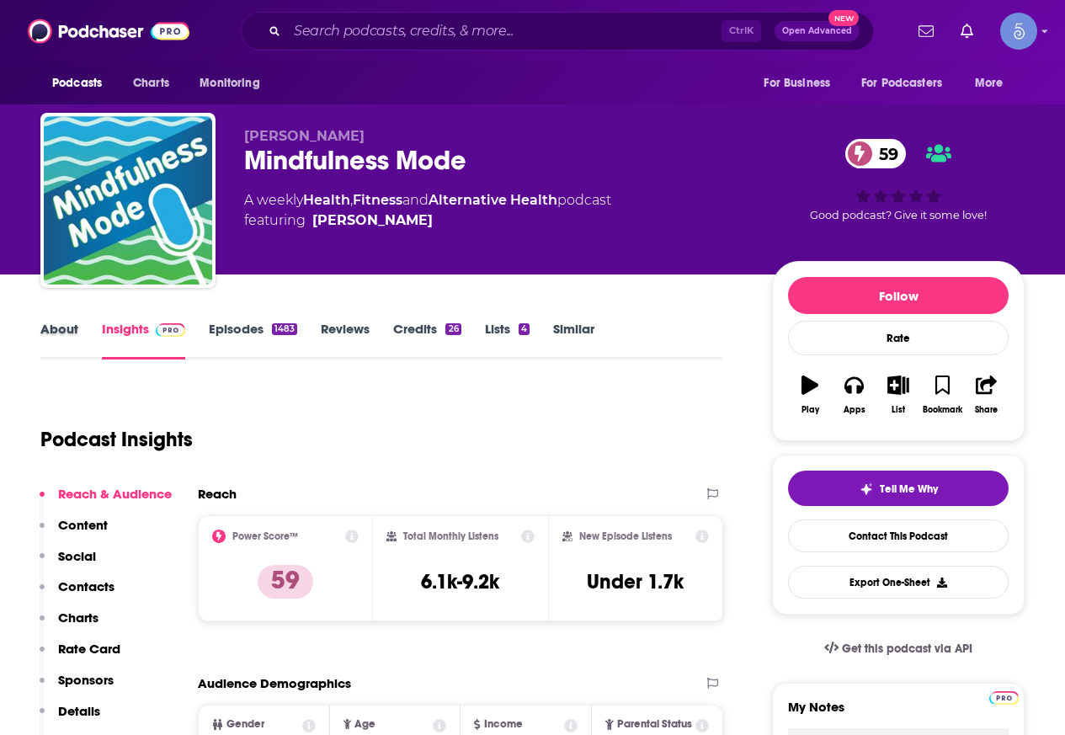
click at [88, 330] on div "About" at bounding box center [70, 340] width 61 height 39
click at [78, 333] on div "About" at bounding box center [70, 340] width 61 height 39
click at [70, 333] on link "About" at bounding box center [59, 340] width 38 height 39
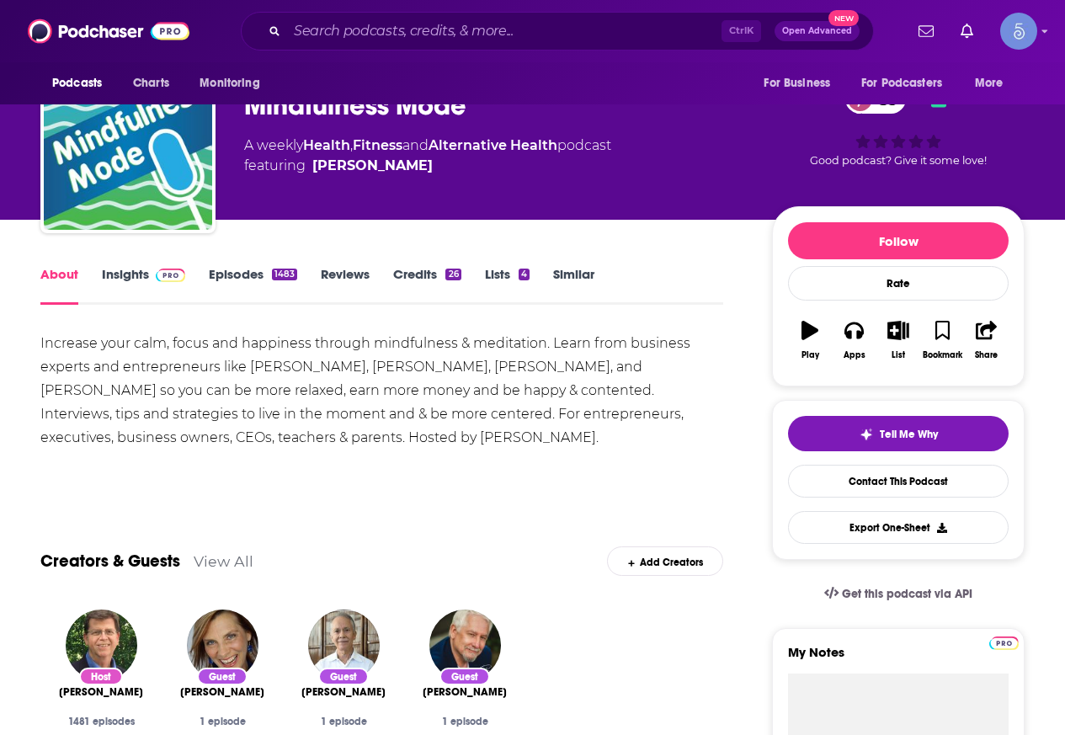
scroll to position [84, 0]
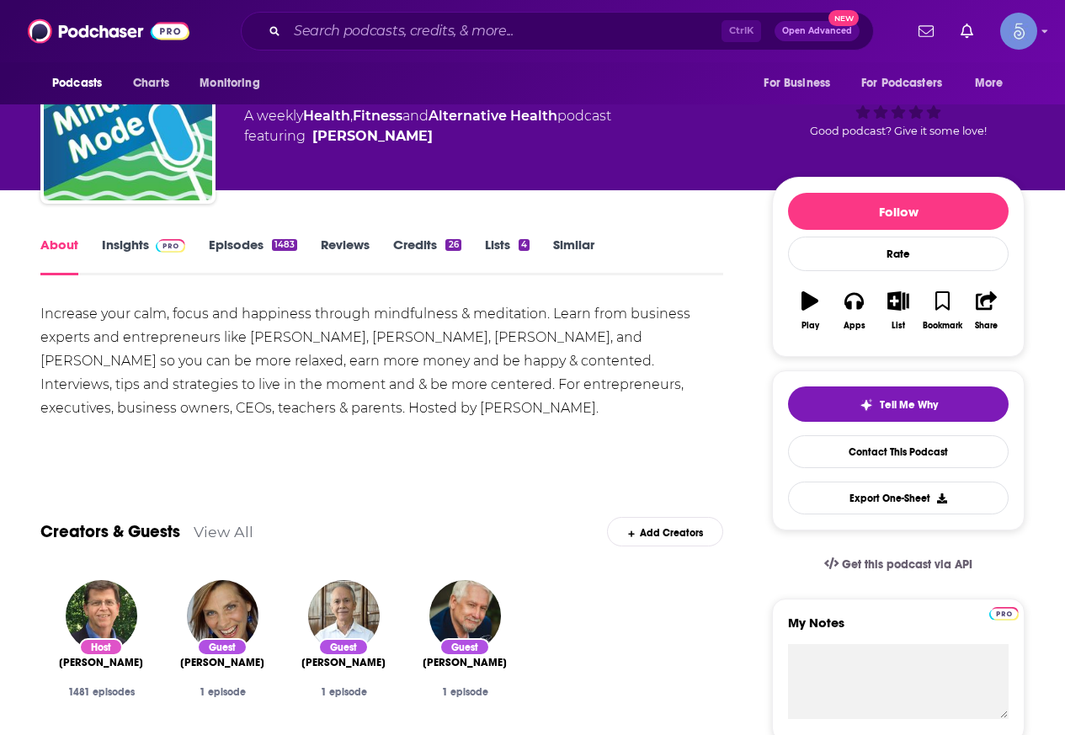
click at [135, 249] on link "Insights" at bounding box center [143, 256] width 83 height 39
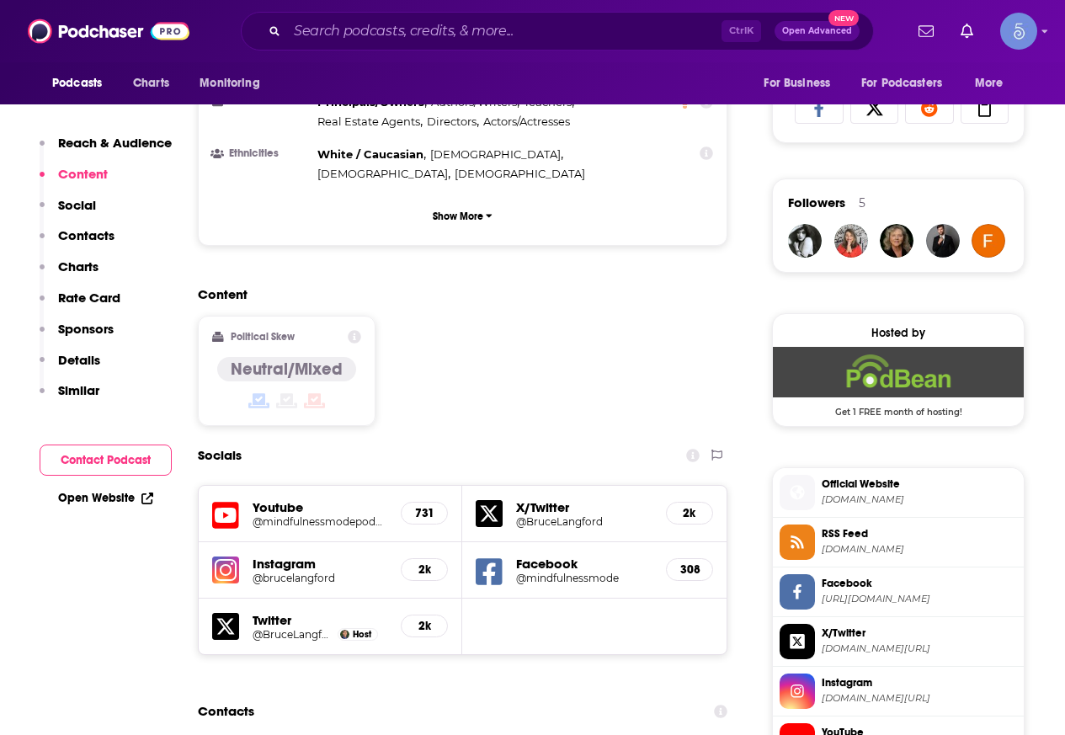
scroll to position [1263, 0]
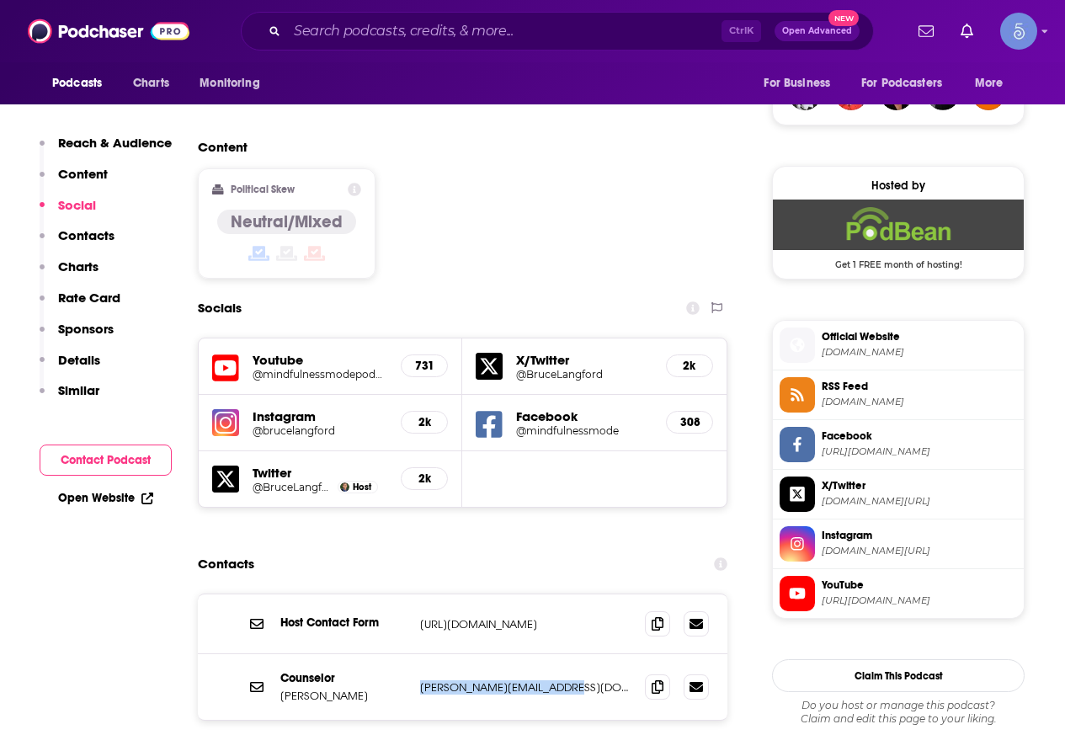
drag, startPoint x: 422, startPoint y: 610, endPoint x: 590, endPoint y: 621, distance: 168.8
click at [590, 654] on div "Counselor Bruce Langford bruce@mindfulnessmode.com bruce@mindfulnessmode.com" at bounding box center [463, 687] width 530 height 66
copy p "bruce@mindfulnessmode.com"
